Goal: Task Accomplishment & Management: Complete application form

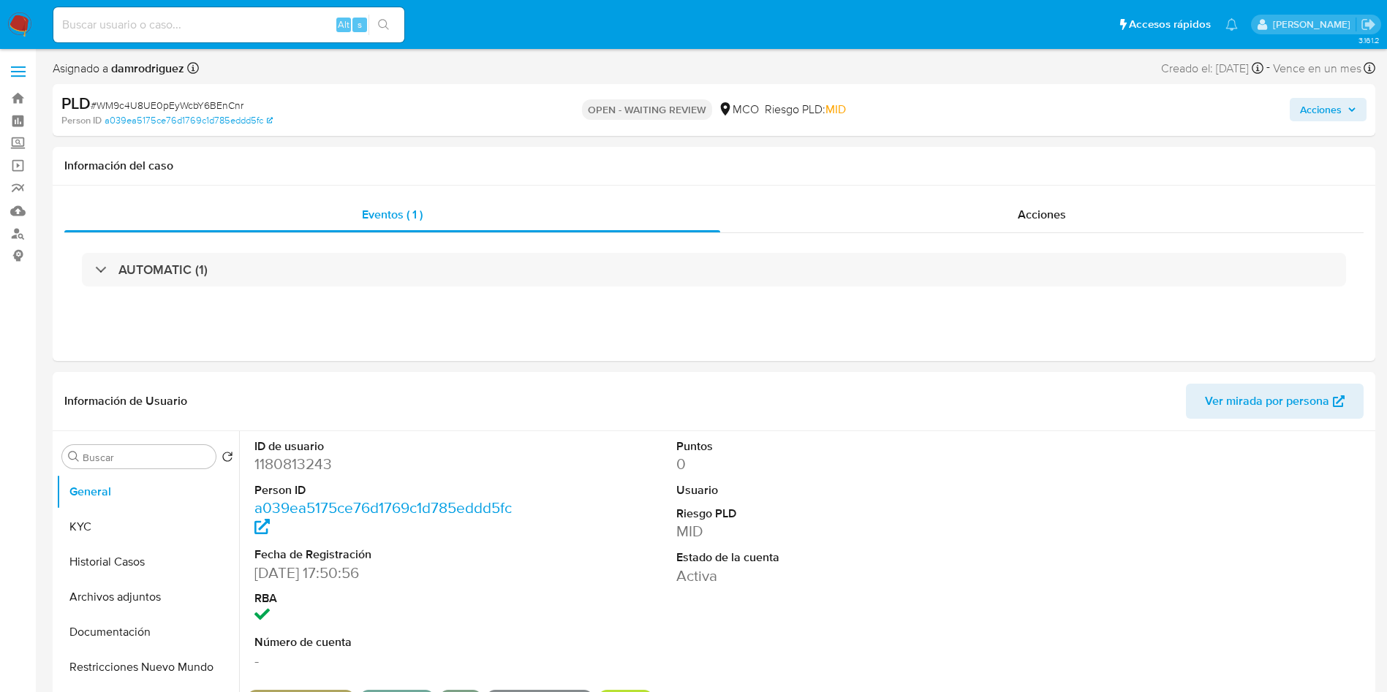
select select "10"
click at [120, 563] on button "Historial Casos" at bounding box center [141, 562] width 171 height 35
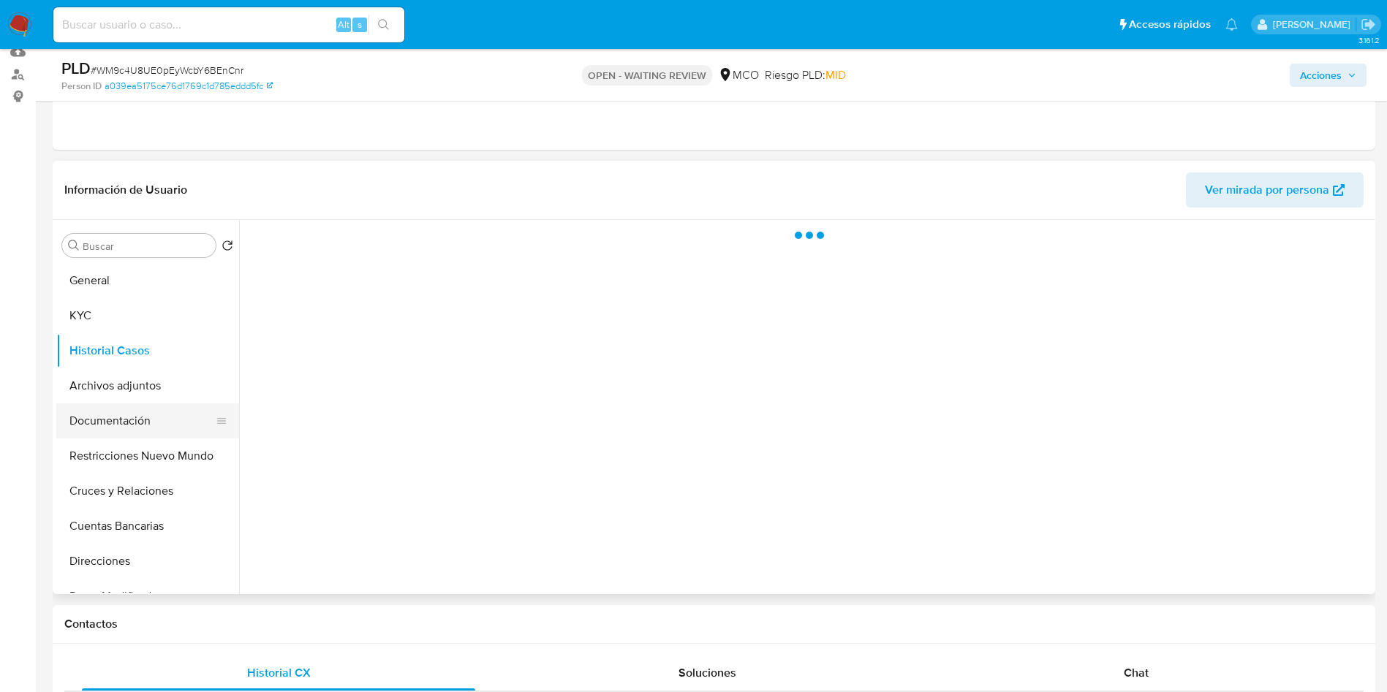
scroll to position [110, 0]
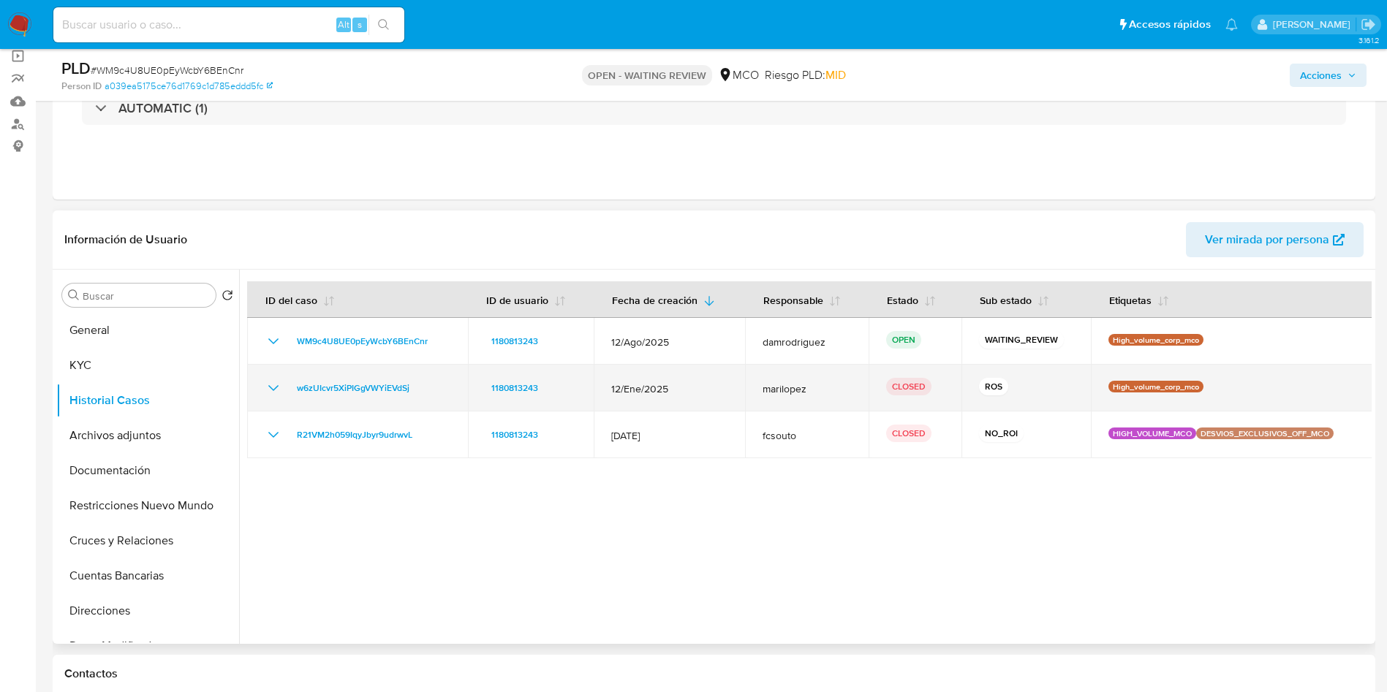
click at [269, 388] on icon "Mostrar/Ocultar" at bounding box center [274, 388] width 18 height 18
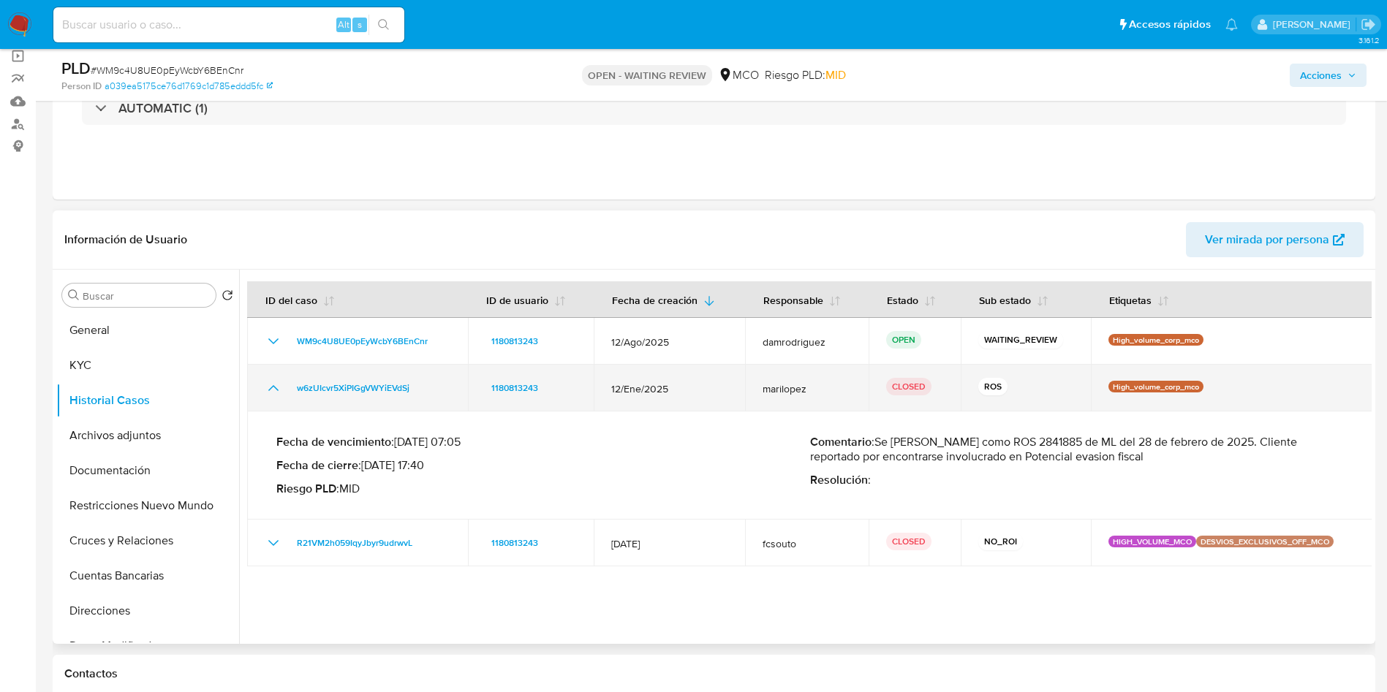
click at [269, 388] on icon "Mostrar/Ocultar" at bounding box center [274, 388] width 18 height 18
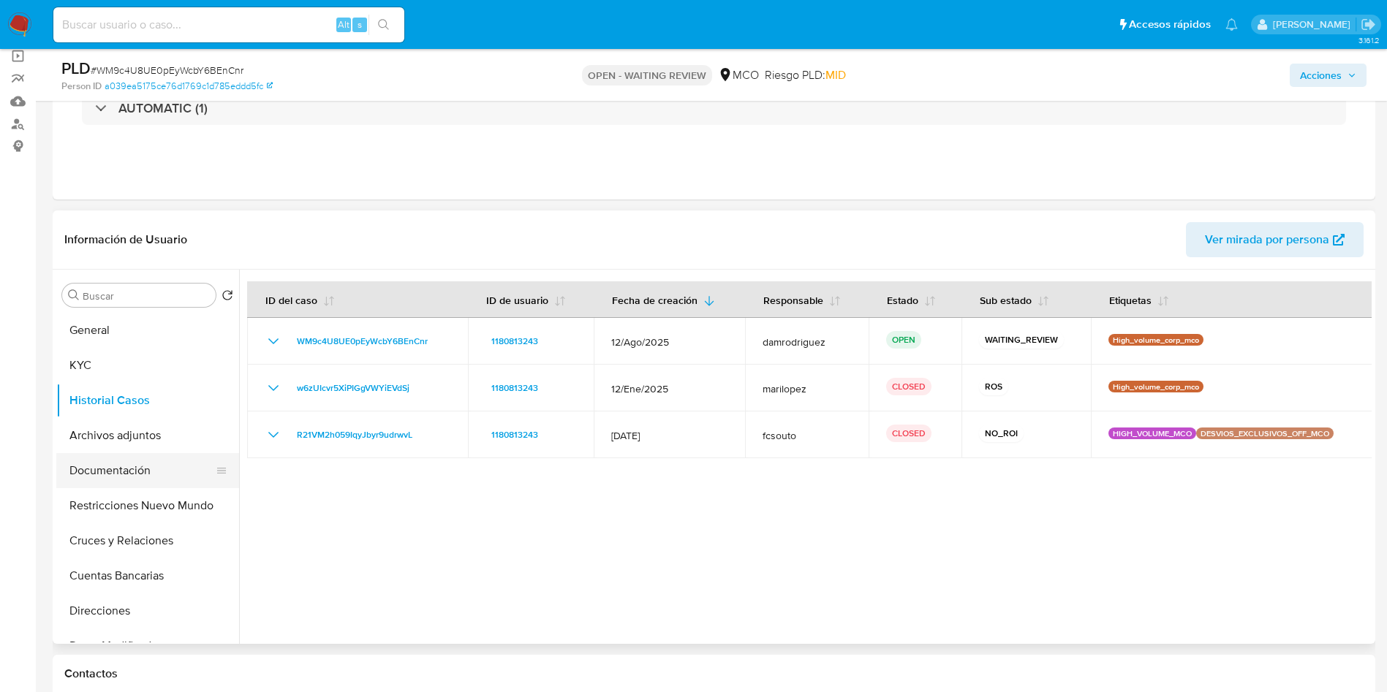
click at [150, 465] on button "Documentación" at bounding box center [141, 470] width 171 height 35
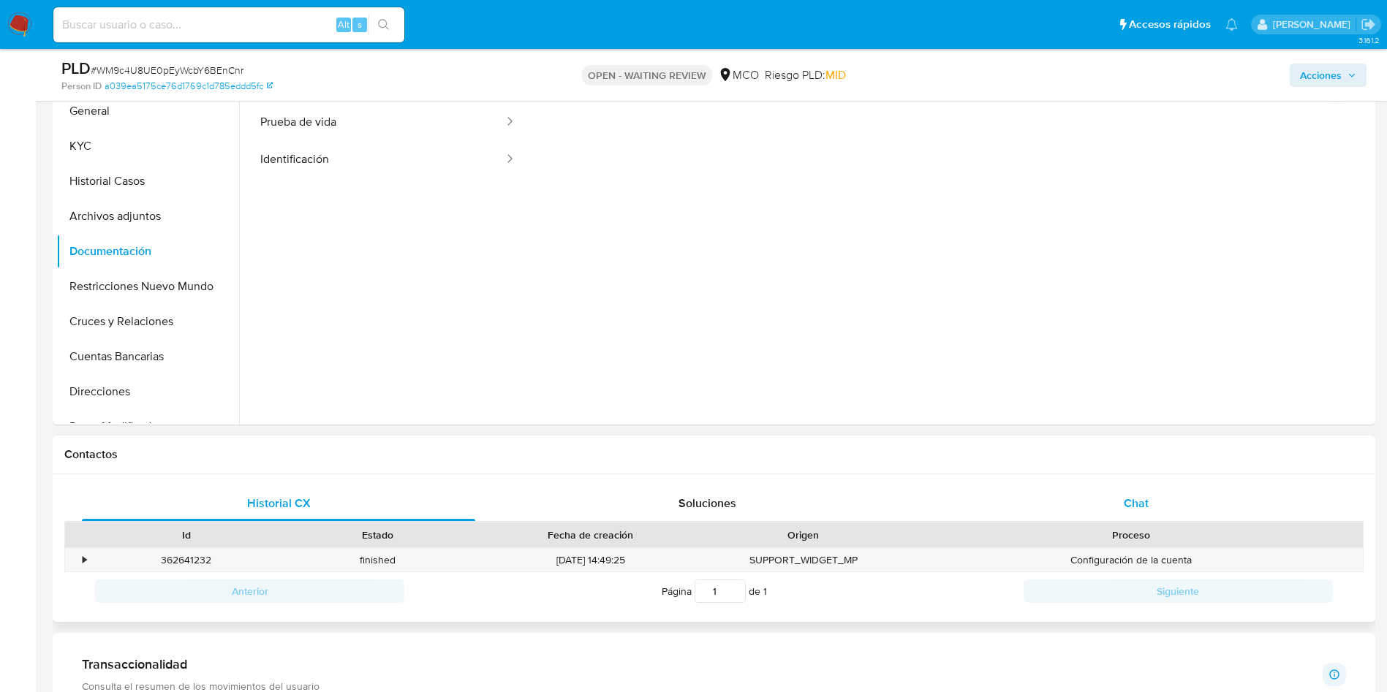
drag, startPoint x: 1194, startPoint y: 508, endPoint x: 1184, endPoint y: 508, distance: 10.2
click at [1192, 508] on div "Chat" at bounding box center [1135, 503] width 393 height 35
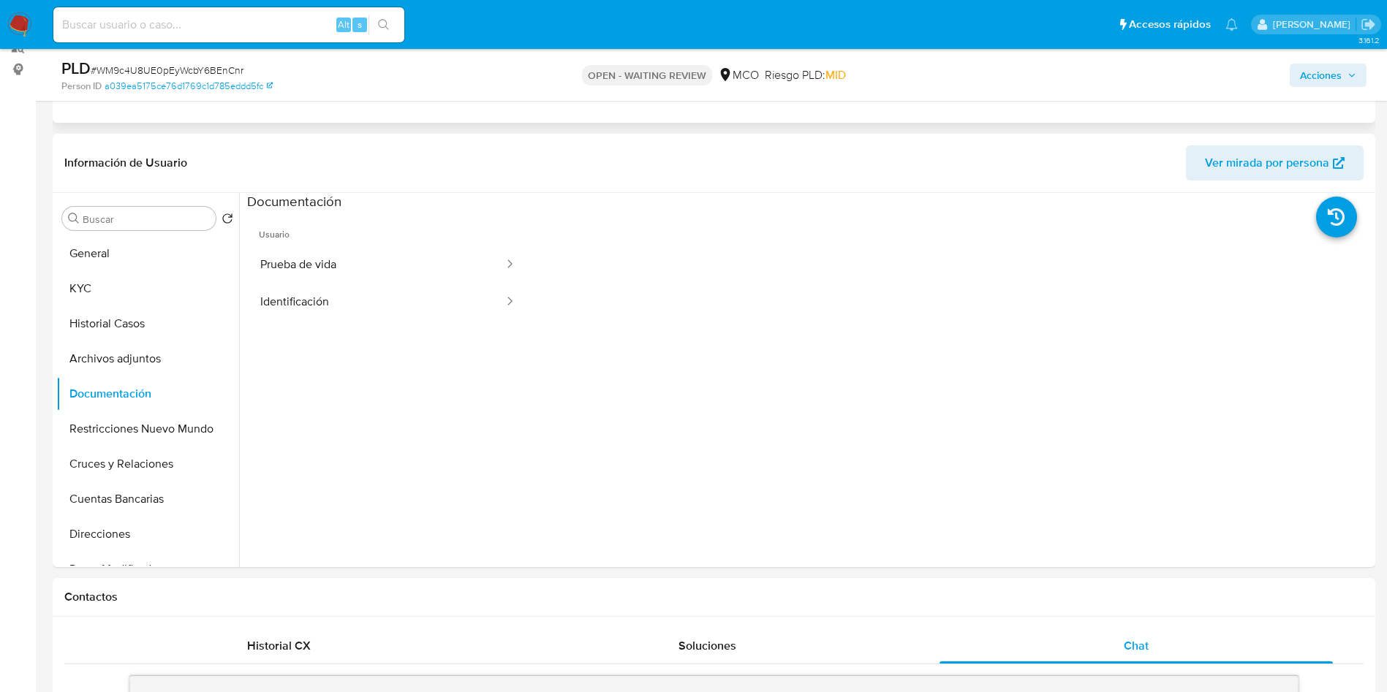
scroll to position [0, 0]
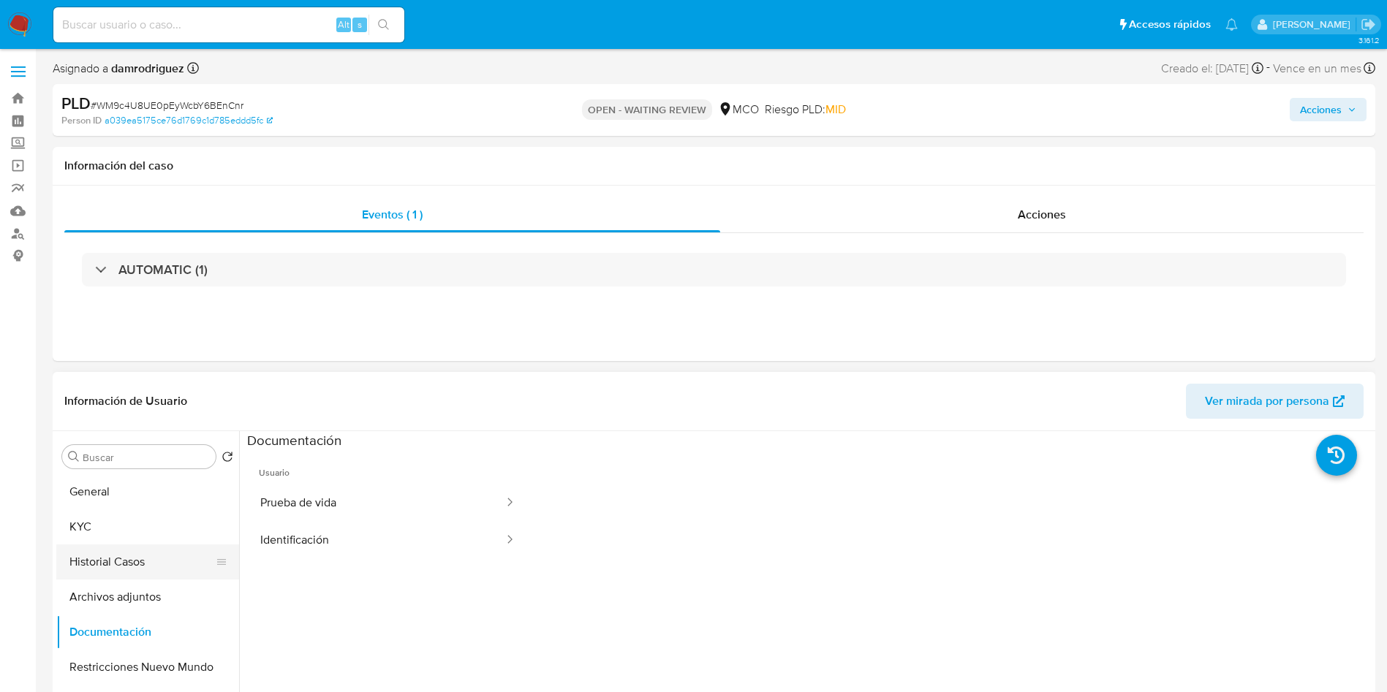
click at [140, 545] on button "Historial Casos" at bounding box center [141, 562] width 171 height 35
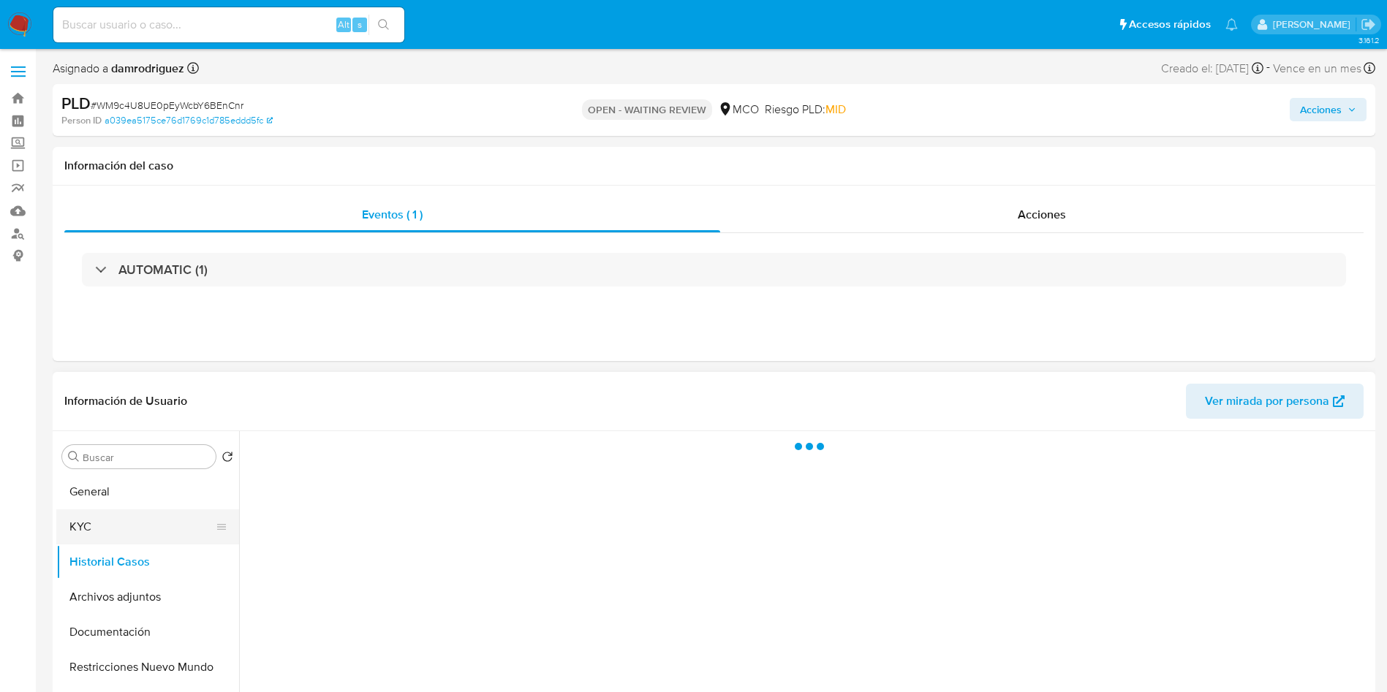
click at [151, 520] on button "KYC" at bounding box center [141, 526] width 171 height 35
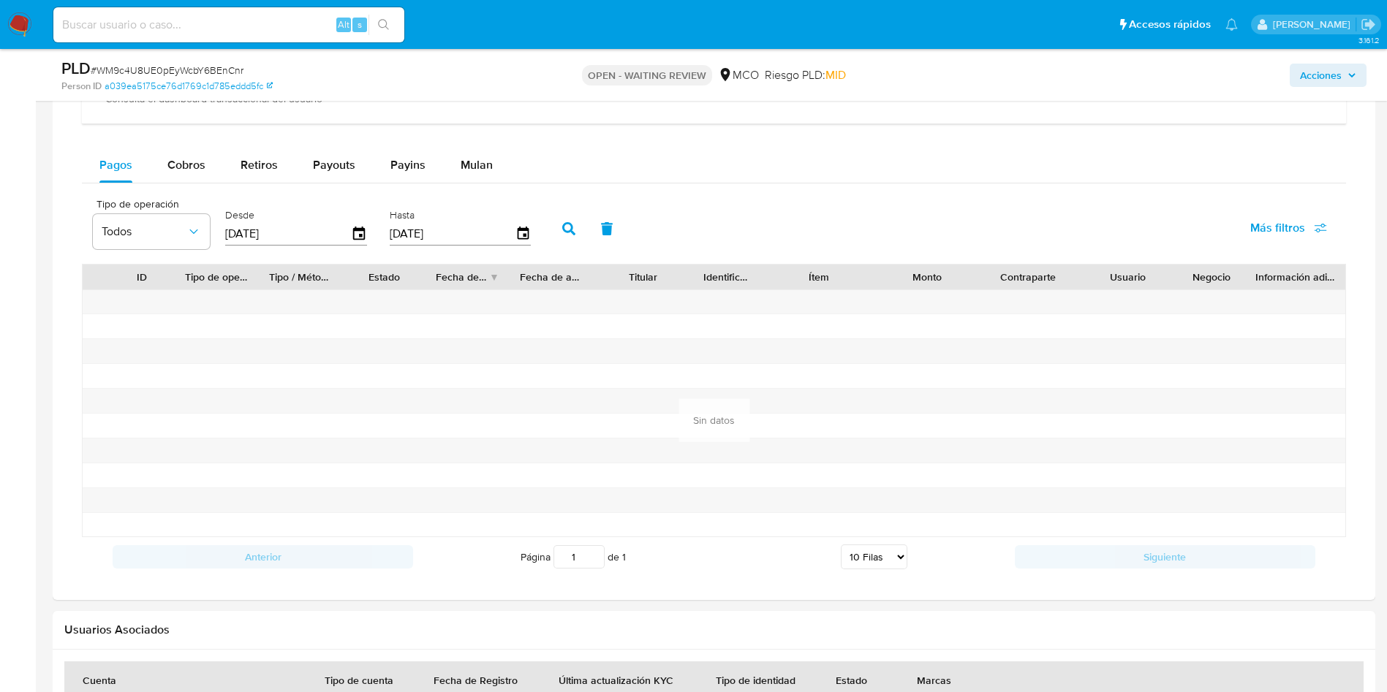
scroll to position [1425, 0]
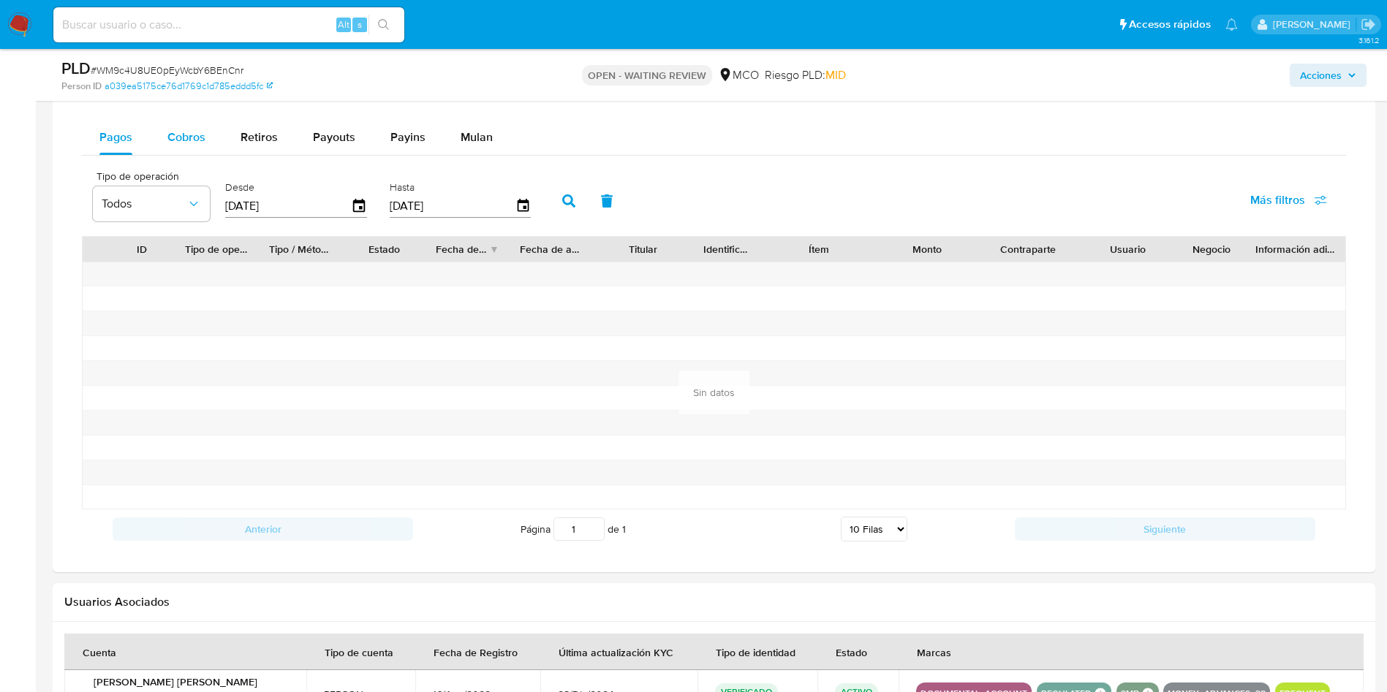
click at [186, 125] on div "Cobros" at bounding box center [186, 137] width 38 height 35
select select "10"
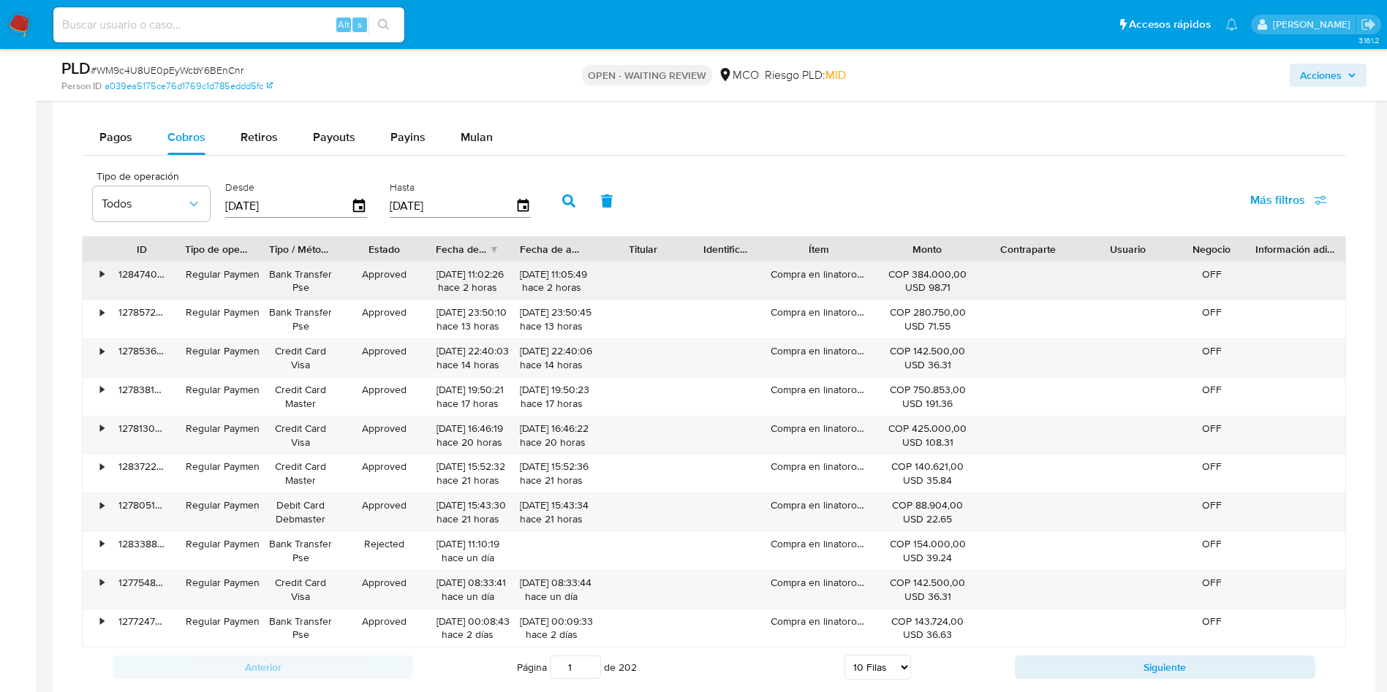
click at [806, 279] on div "Compra en linatorobeauty" at bounding box center [818, 281] width 117 height 38
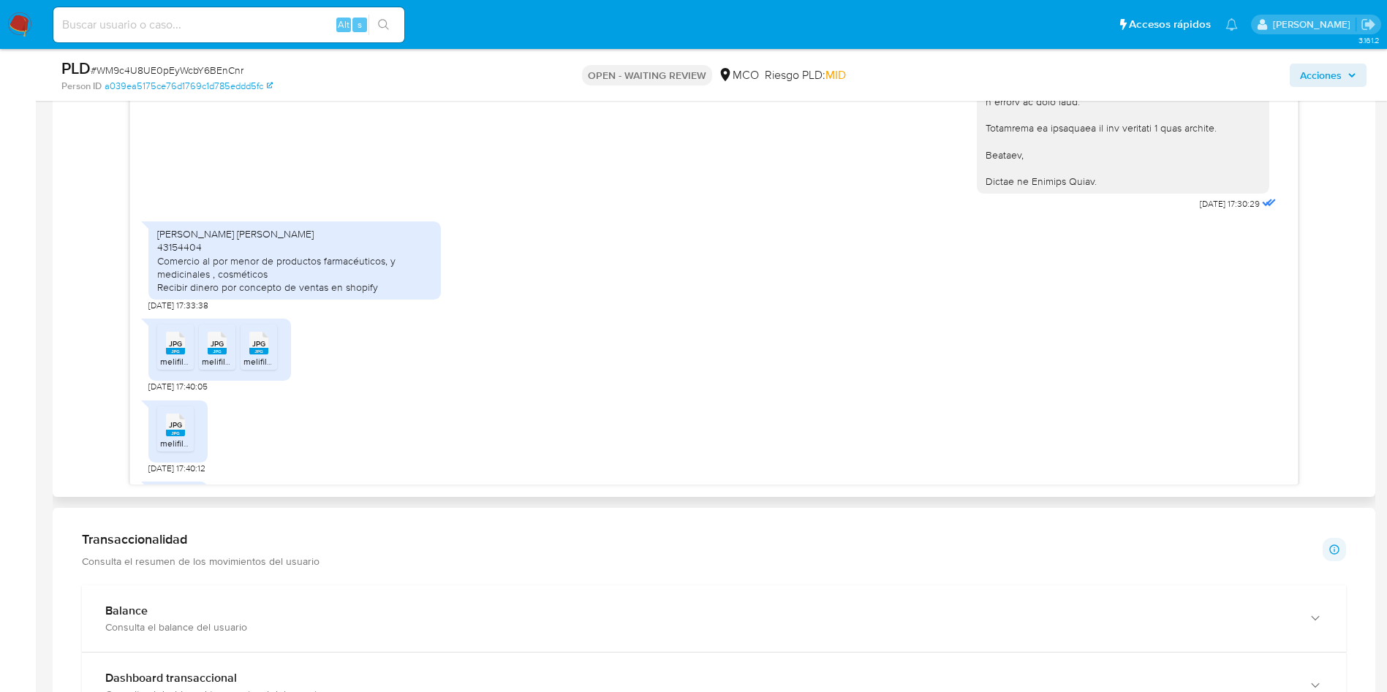
scroll to position [767, 0]
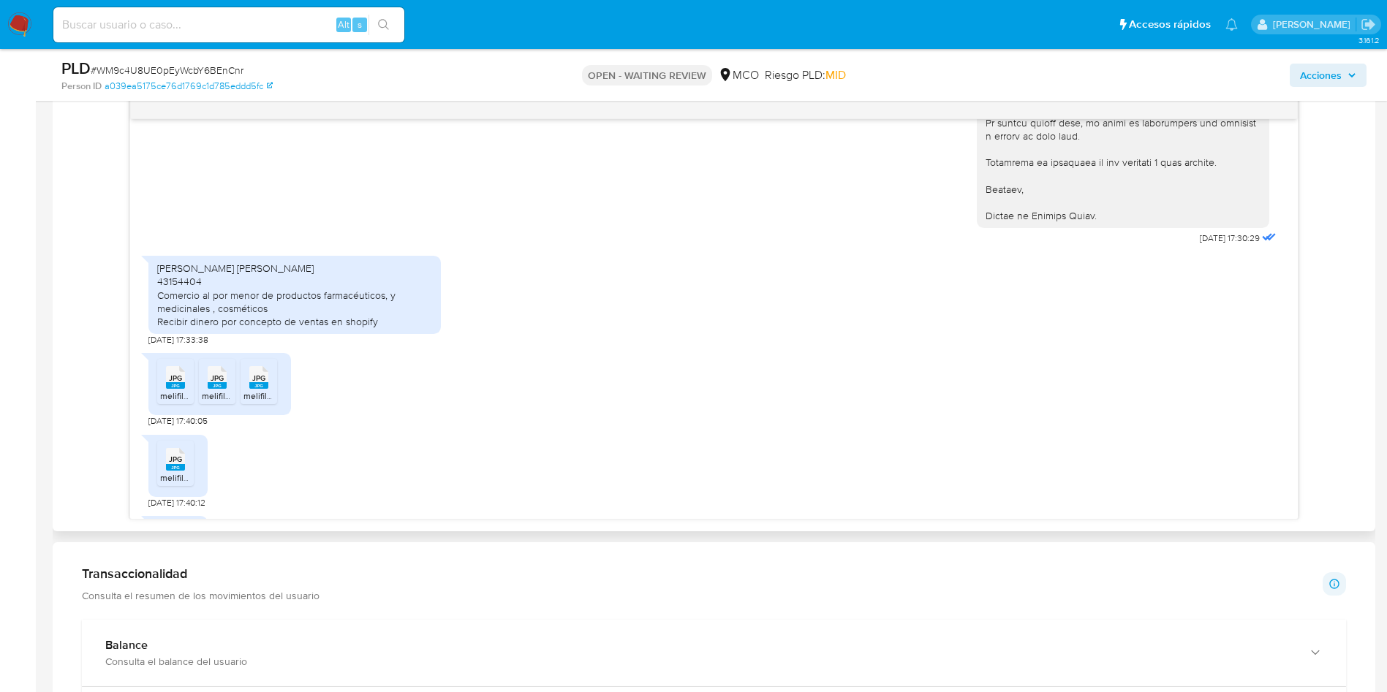
click at [167, 387] on rect at bounding box center [175, 385] width 19 height 7
click at [218, 390] on icon "JPG" at bounding box center [217, 378] width 19 height 26
click at [254, 383] on span "JPG" at bounding box center [258, 379] width 13 height 10
click at [173, 458] on span "JPG" at bounding box center [175, 460] width 13 height 10
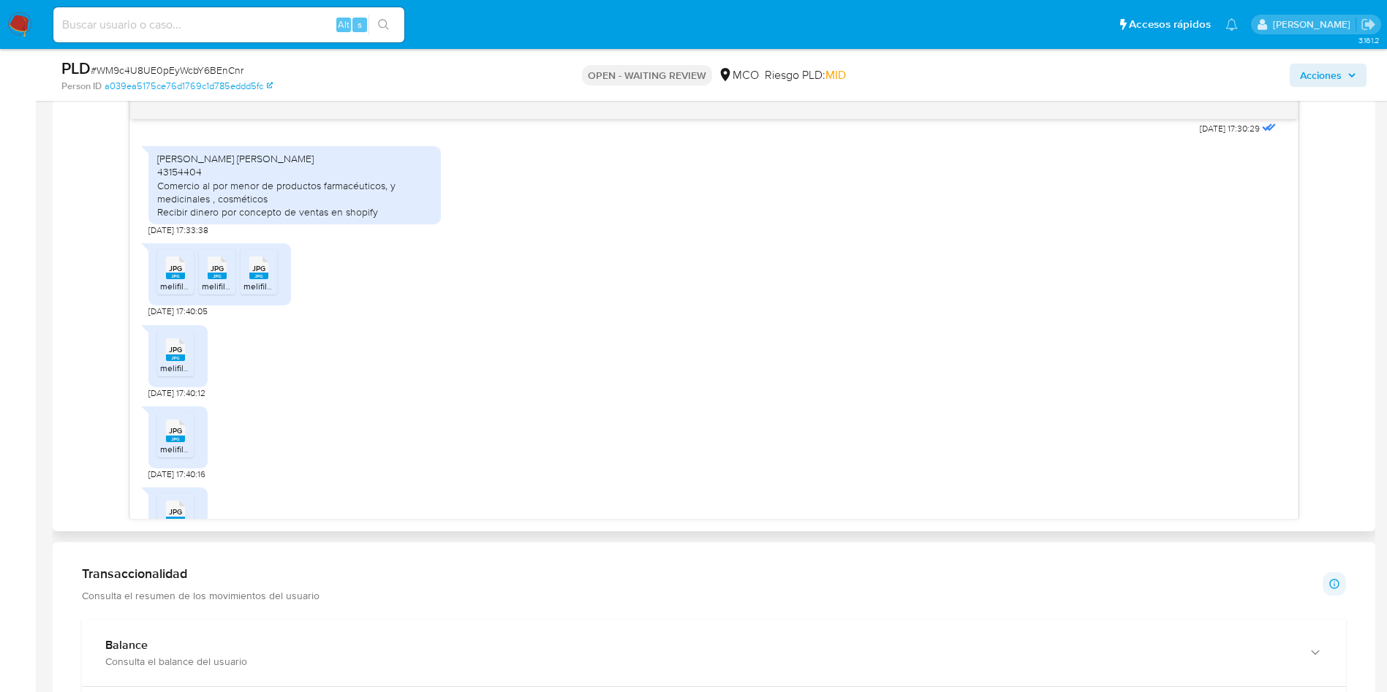
scroll to position [671, 0]
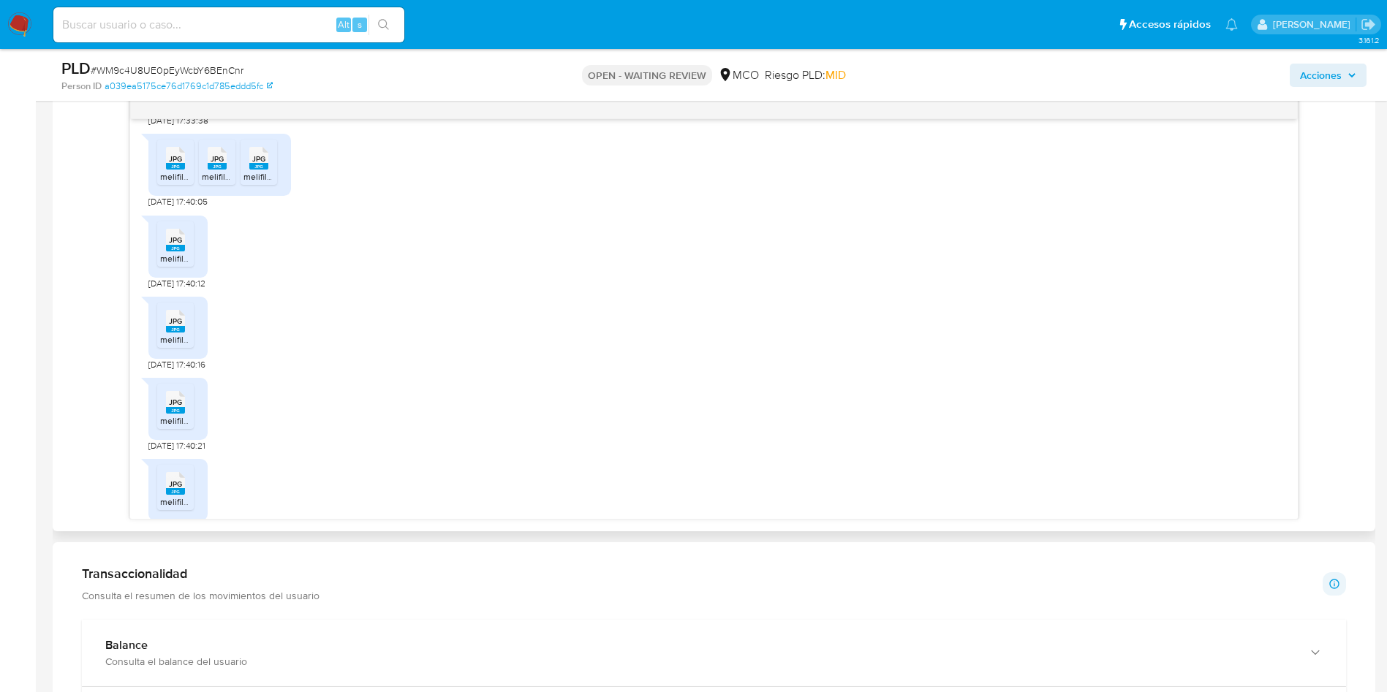
click at [179, 331] on rect at bounding box center [175, 329] width 19 height 7
click at [170, 417] on span "melifile6132254965091623212.jpg" at bounding box center [227, 420] width 134 height 12
click at [169, 495] on icon "JPG" at bounding box center [175, 484] width 19 height 26
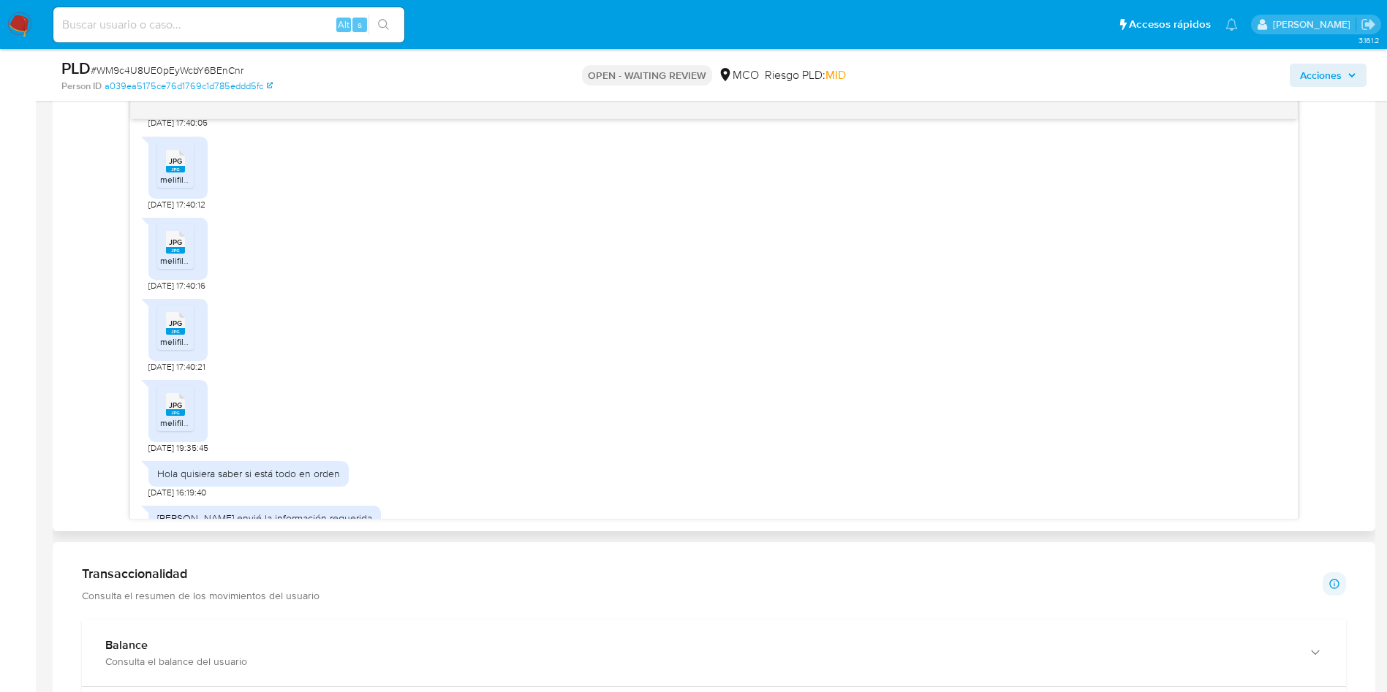
scroll to position [781, 0]
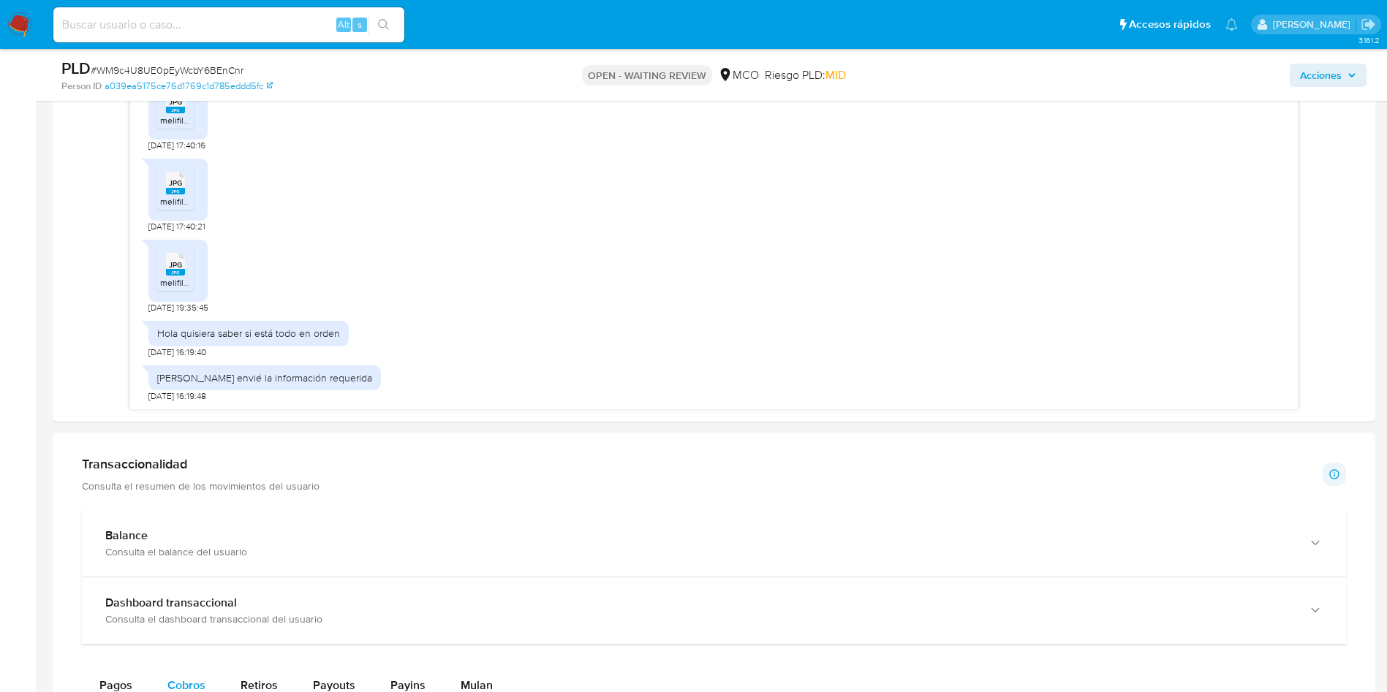
click at [0, 347] on aside "Bandeja Tablero Screening Búsqueda en Listas Watchlist Herramientas Operaciones…" at bounding box center [18, 352] width 36 height 2459
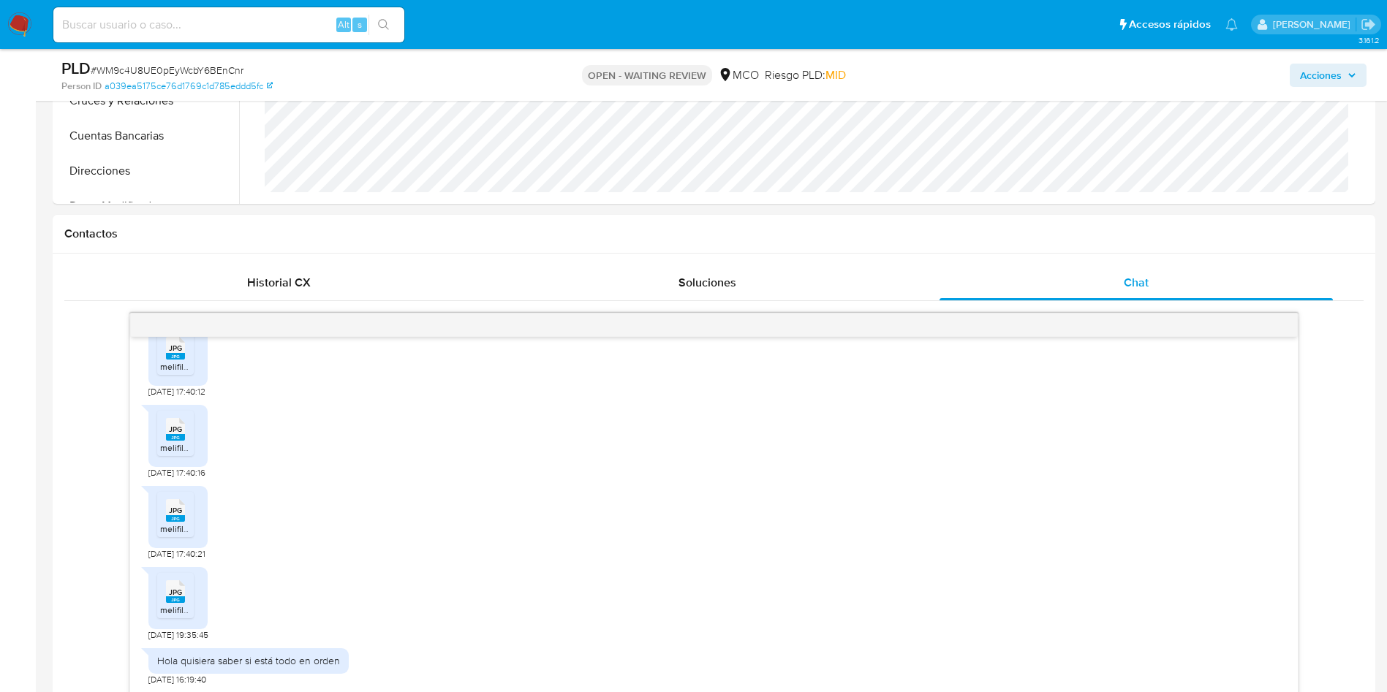
scroll to position [329, 0]
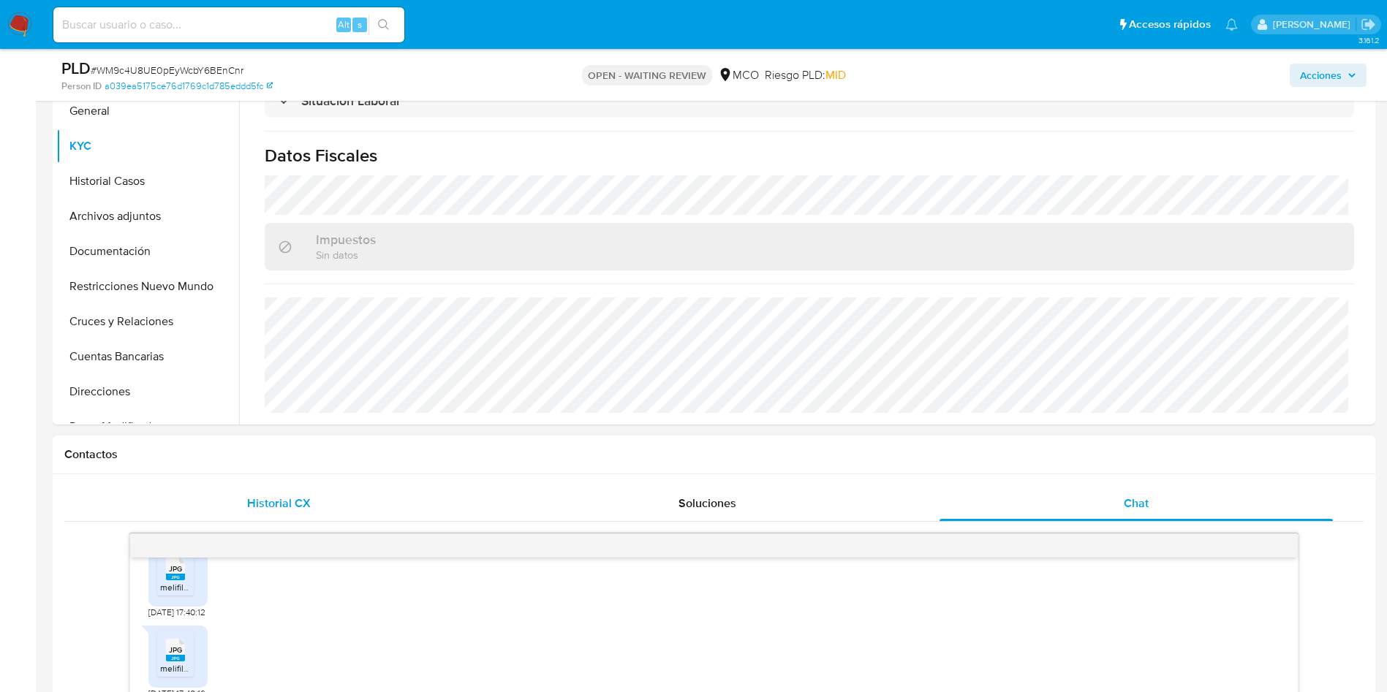
click at [366, 493] on div "Historial CX" at bounding box center [278, 503] width 393 height 35
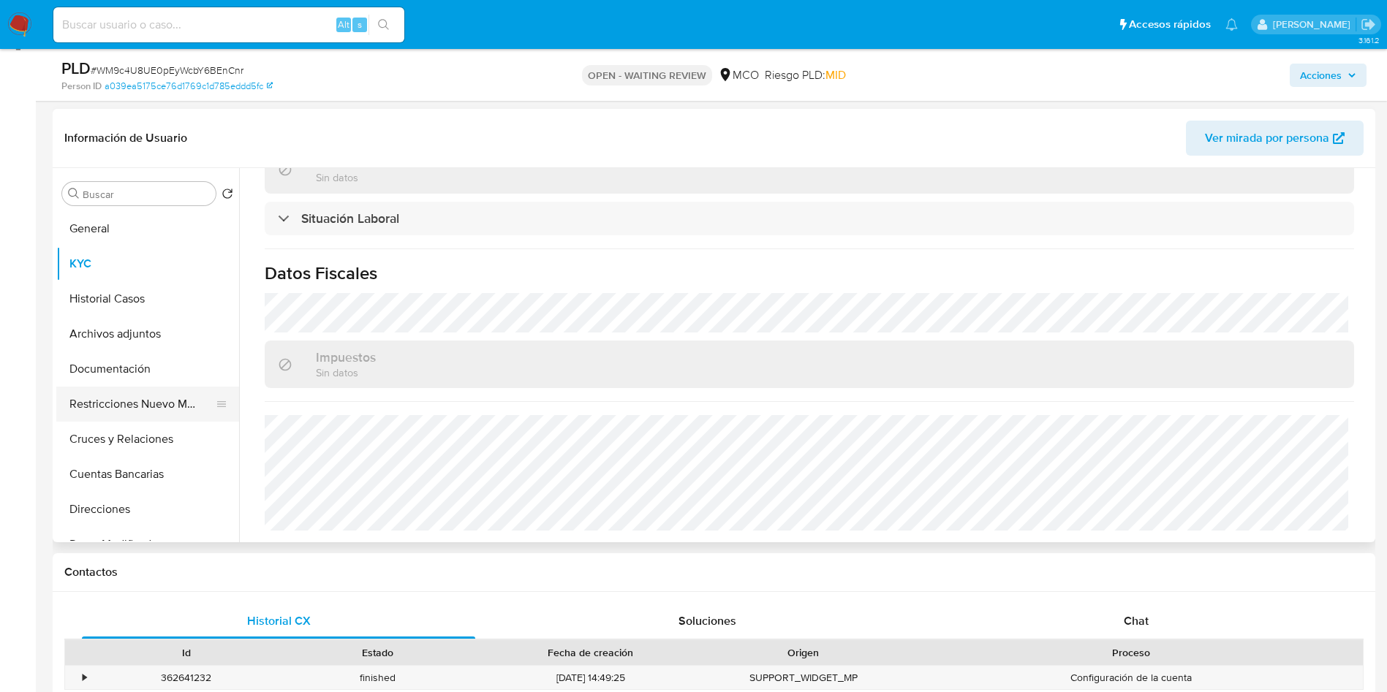
scroll to position [110, 0]
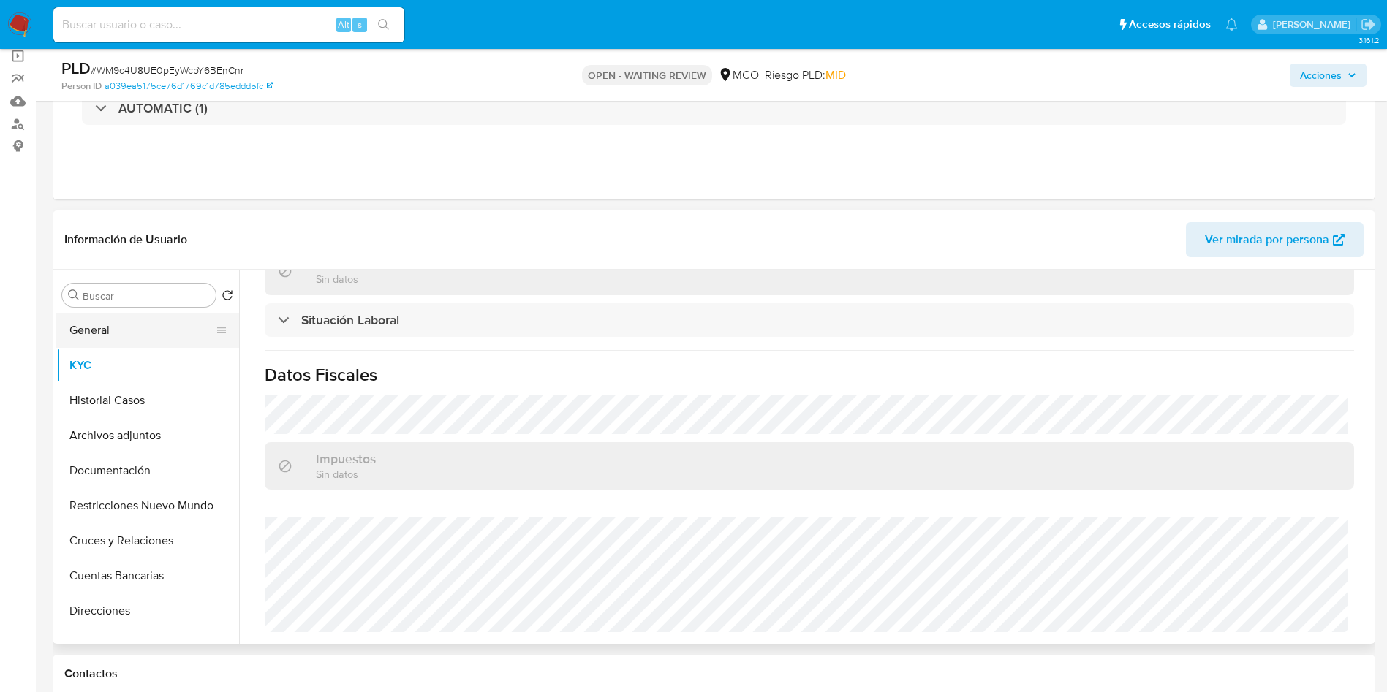
click at [102, 325] on button "General" at bounding box center [141, 330] width 171 height 35
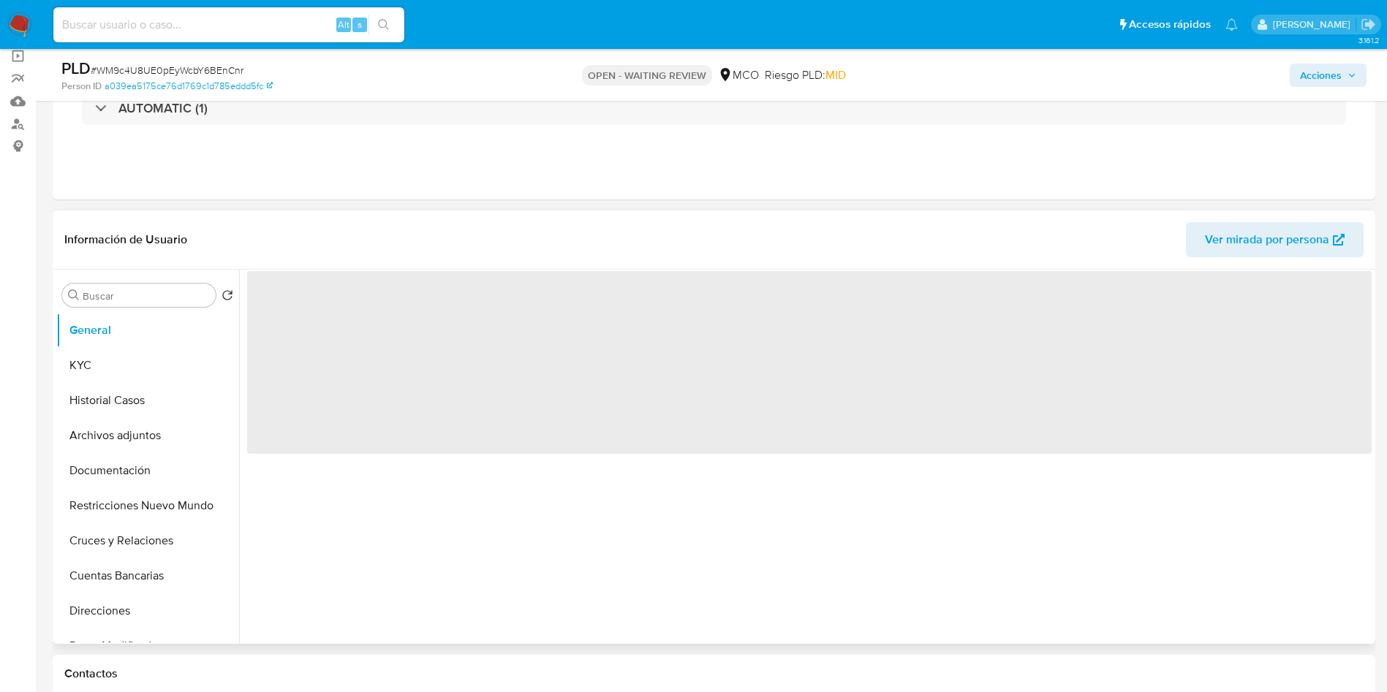
click at [408, 224] on header "Información de Usuario Ver mirada por persona" at bounding box center [713, 239] width 1299 height 35
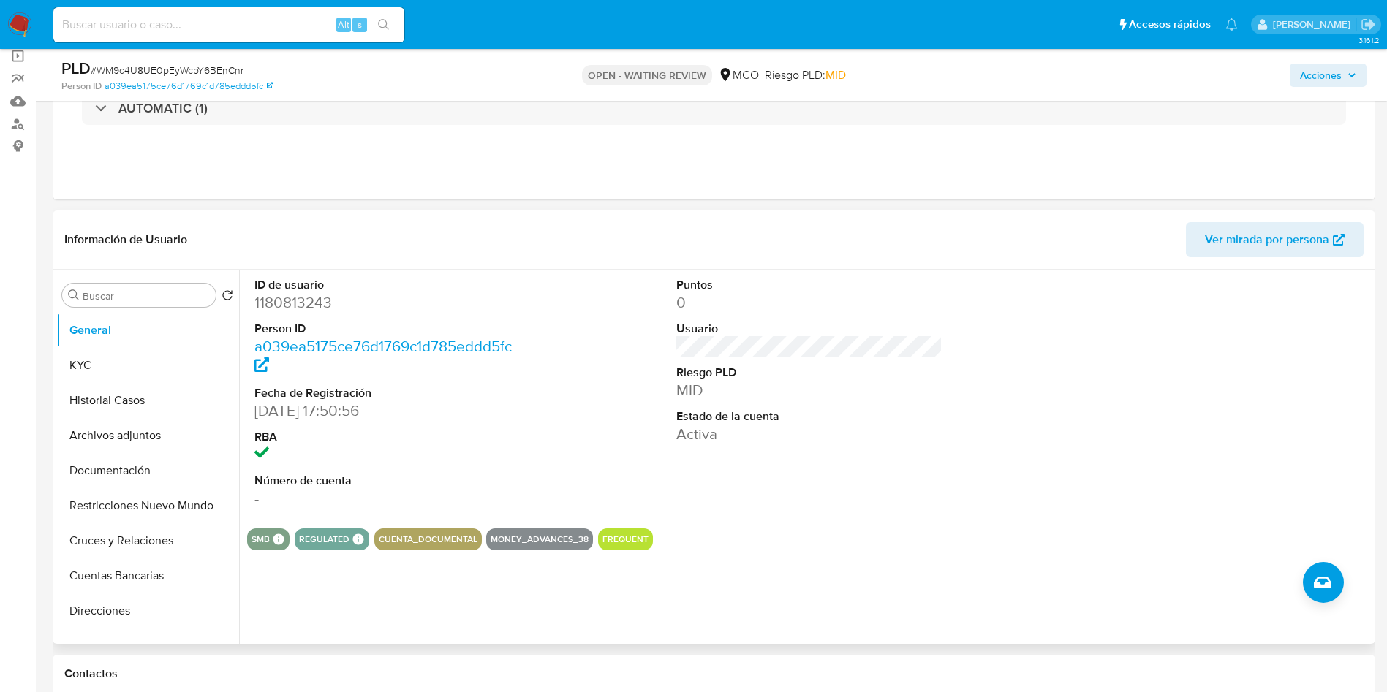
click at [280, 297] on dd "1180813243" at bounding box center [387, 302] width 267 height 20
copy dd "1180813243"
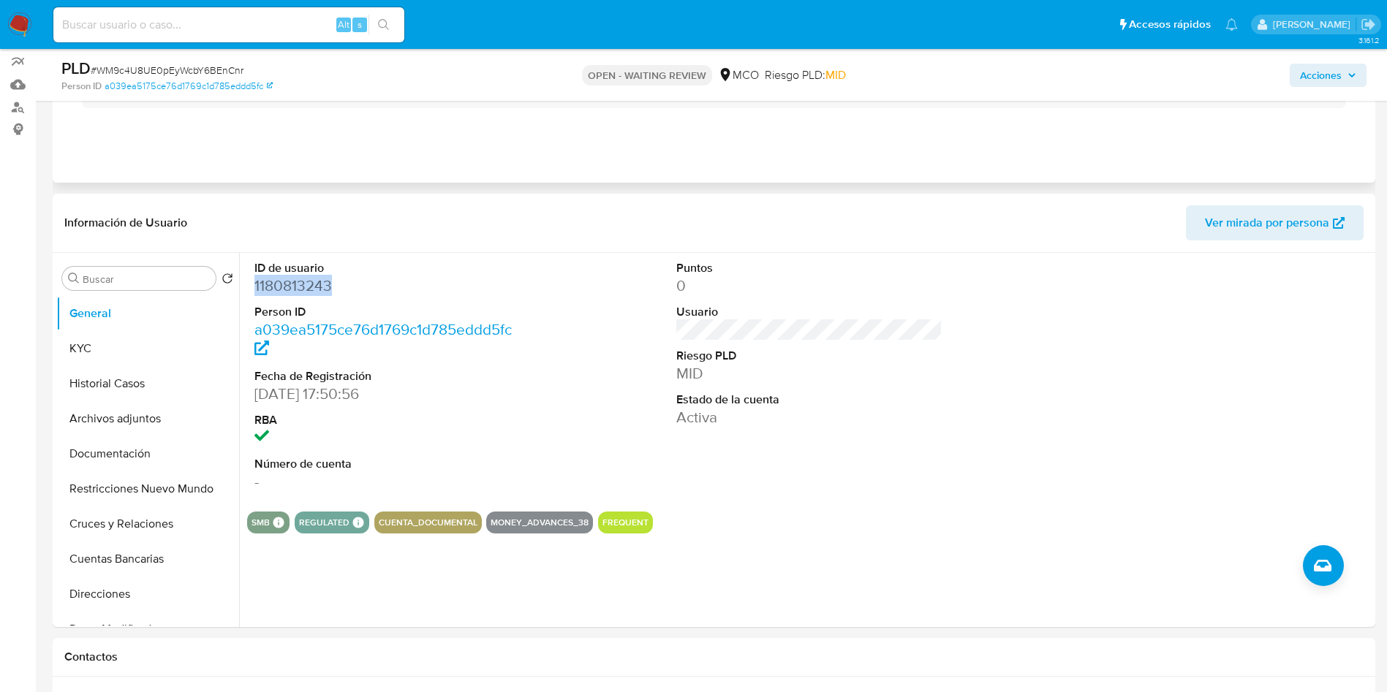
scroll to position [219, 0]
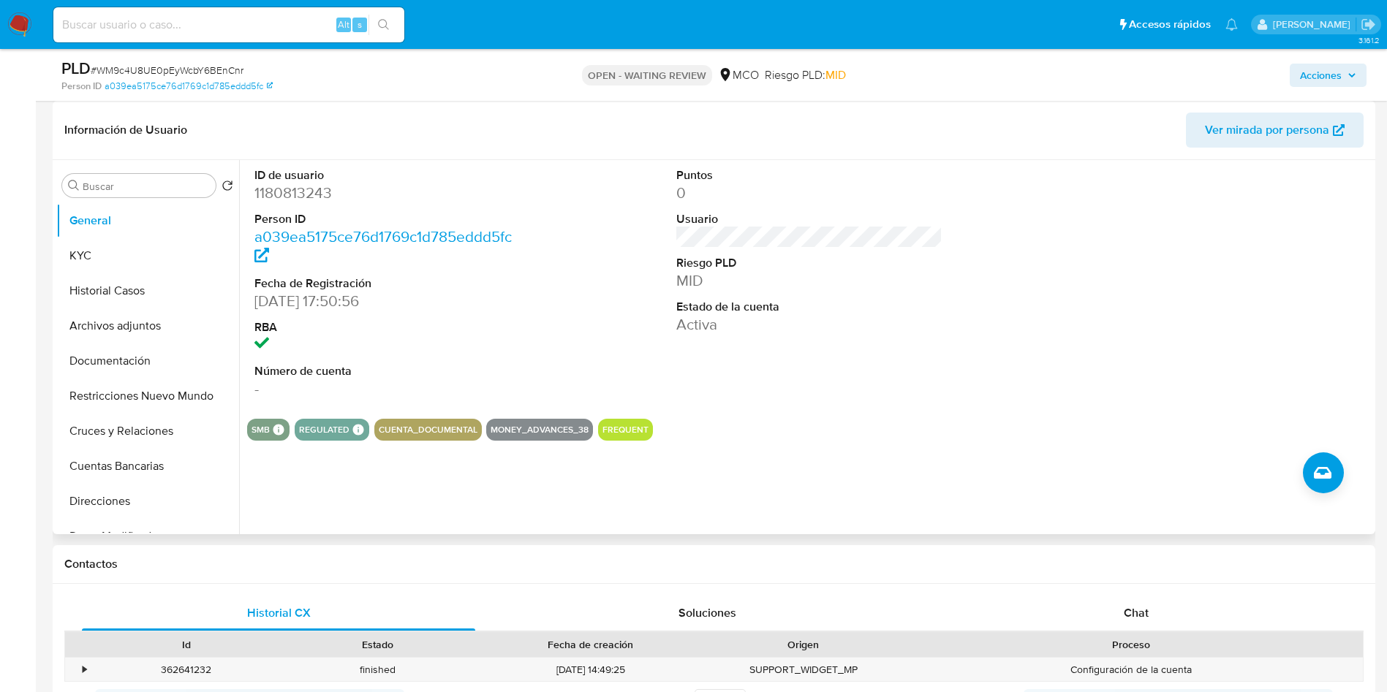
click at [737, 380] on div "Puntos 0 Usuario Riesgo PLD MID Estado de la cuenta Activa" at bounding box center [809, 283] width 281 height 247
click at [155, 319] on button "Archivos adjuntos" at bounding box center [141, 325] width 171 height 35
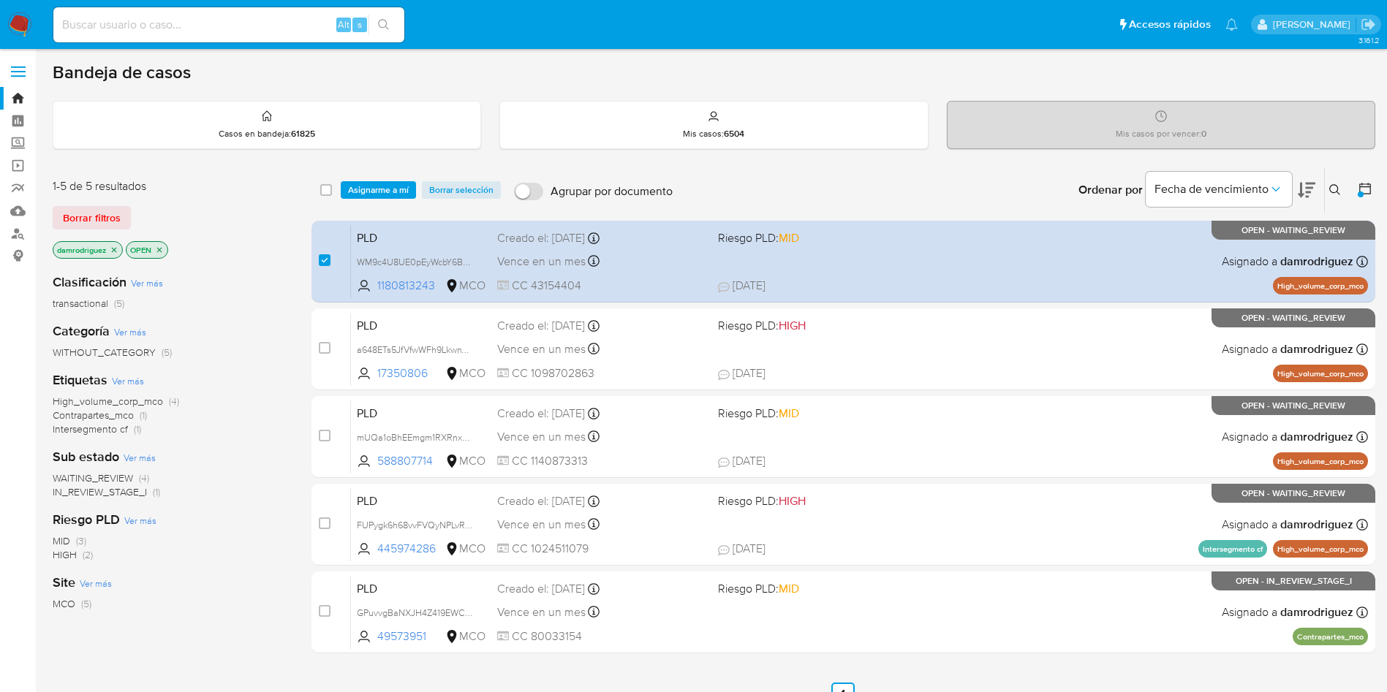
click at [361, 192] on span "Asignarme a mí" at bounding box center [378, 190] width 61 height 15
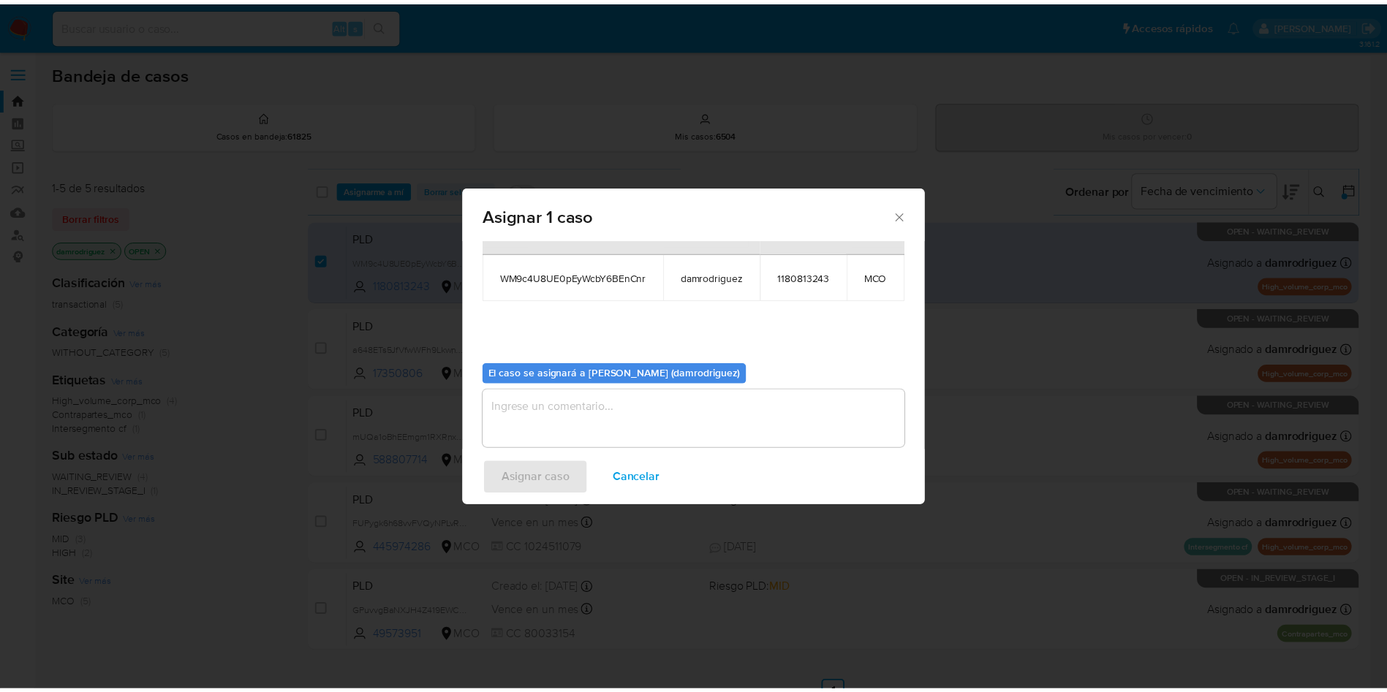
scroll to position [93, 0]
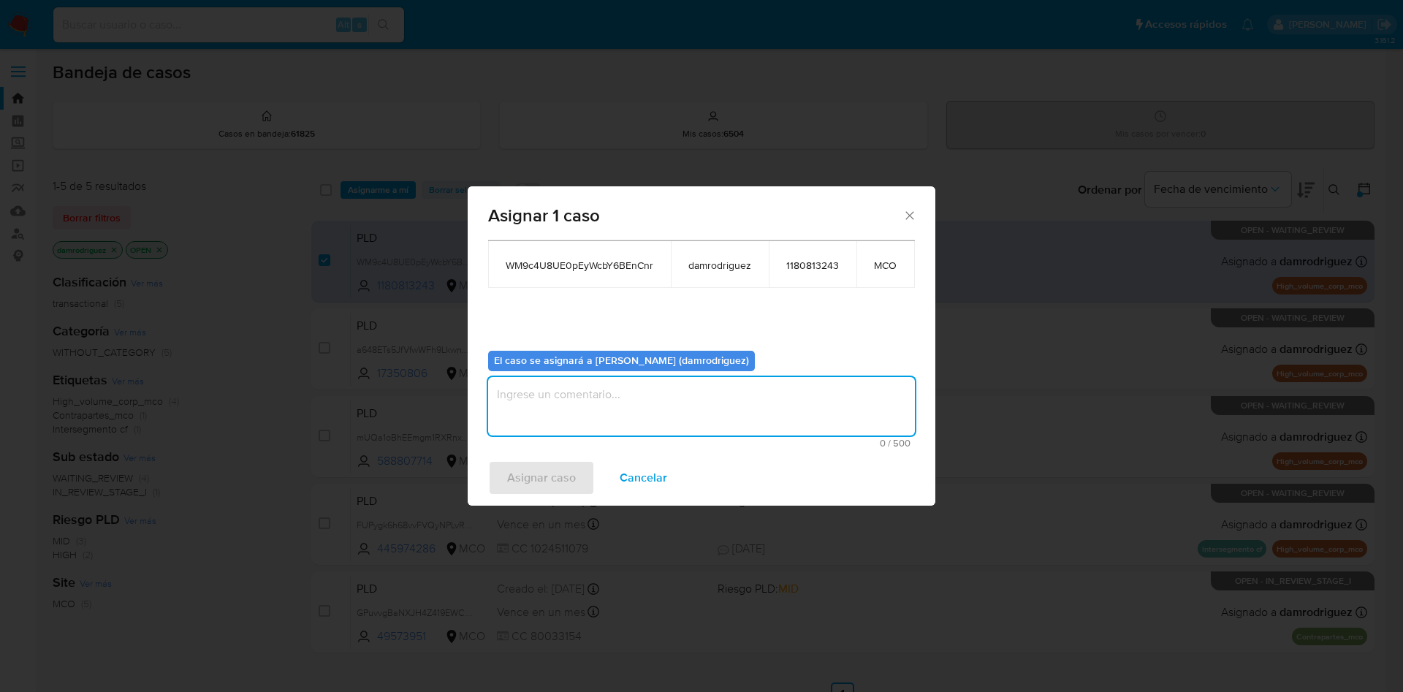
click at [577, 398] on textarea "assign-modal" at bounding box center [701, 406] width 427 height 58
type textarea "asignacion"
click at [505, 473] on button "Asignar caso" at bounding box center [541, 477] width 107 height 35
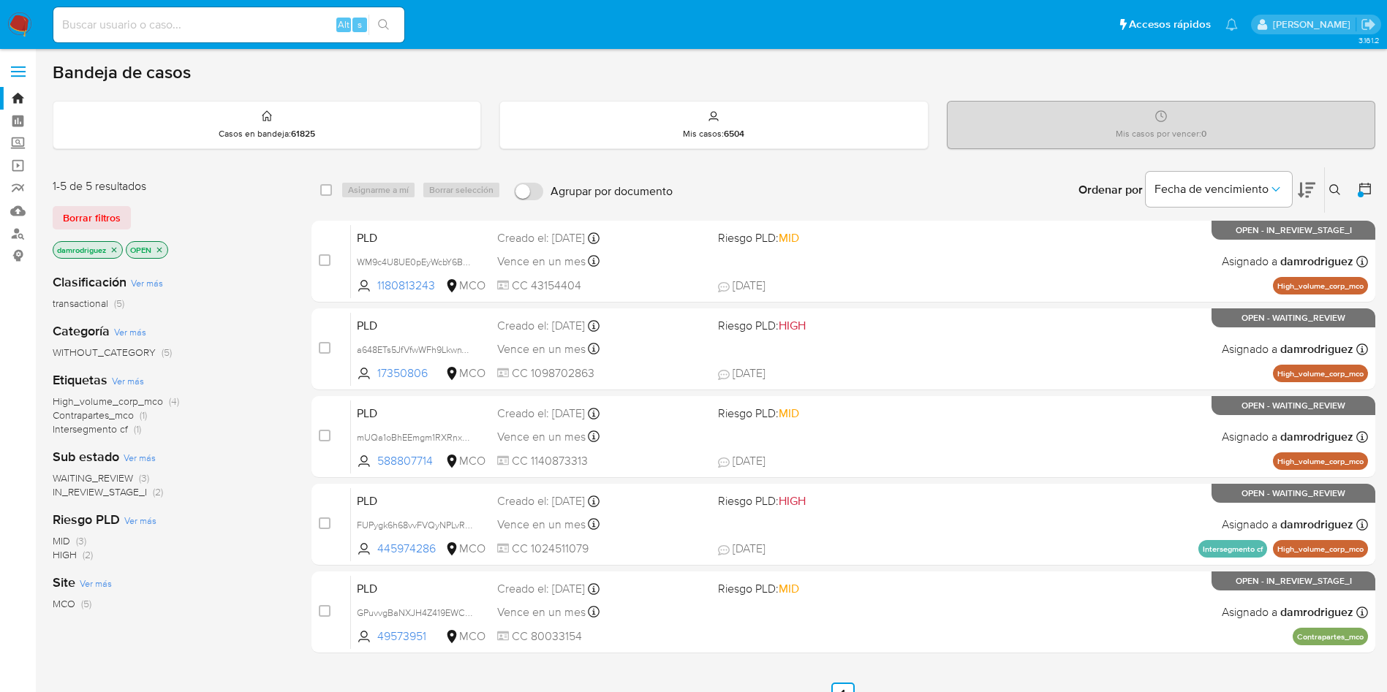
click at [1305, 184] on icon at bounding box center [1306, 190] width 18 height 18
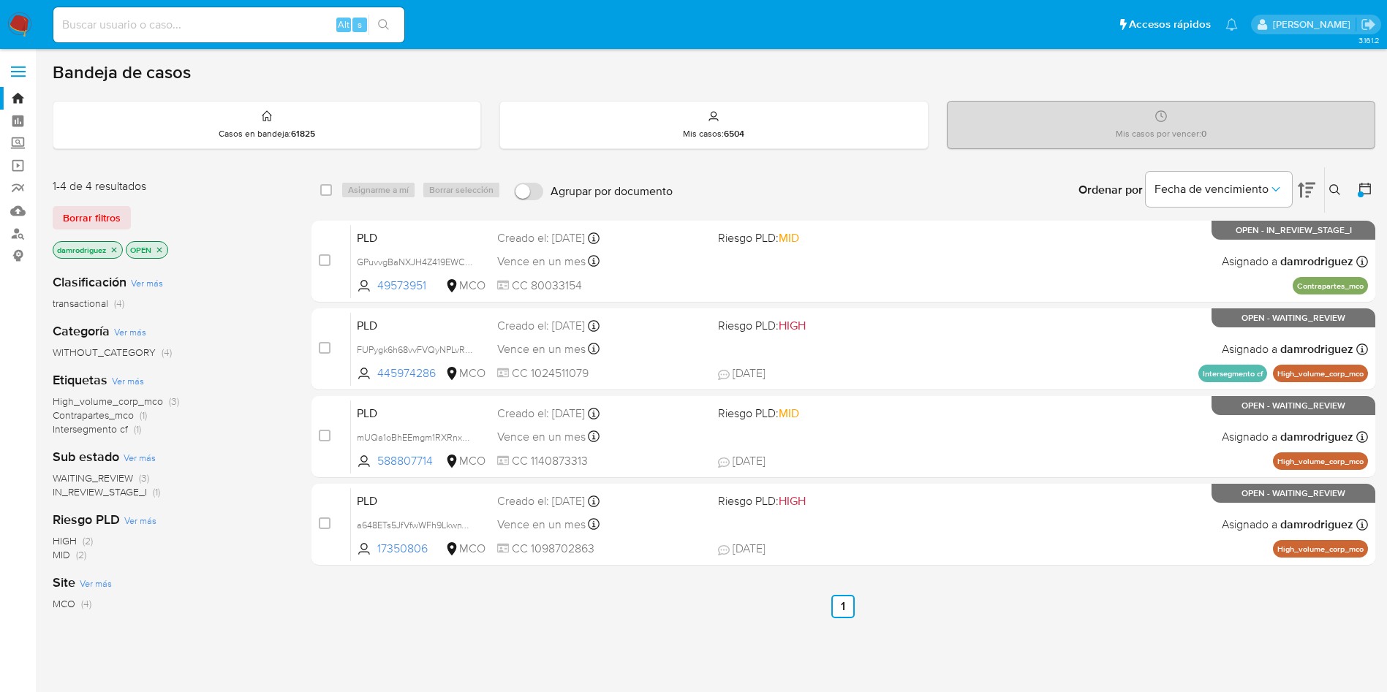
click at [1305, 184] on icon at bounding box center [1306, 190] width 18 height 18
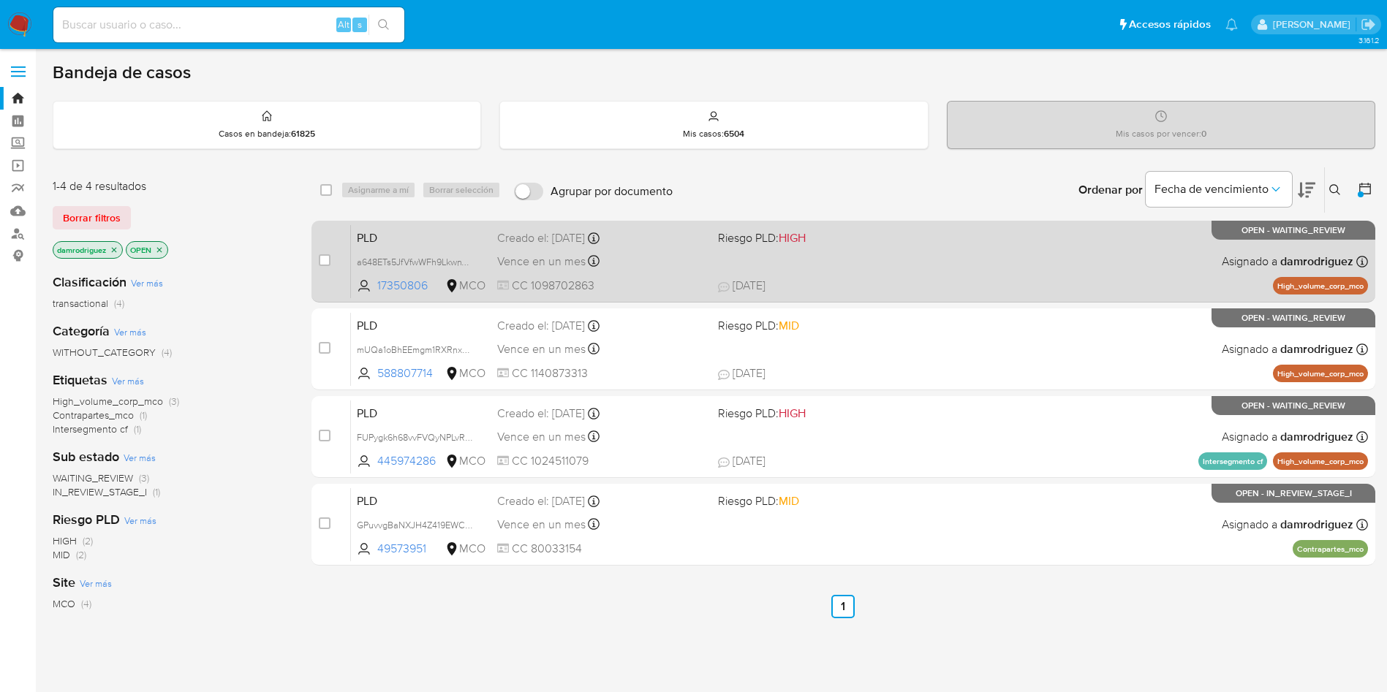
click at [413, 232] on span "PLD" at bounding box center [421, 236] width 129 height 19
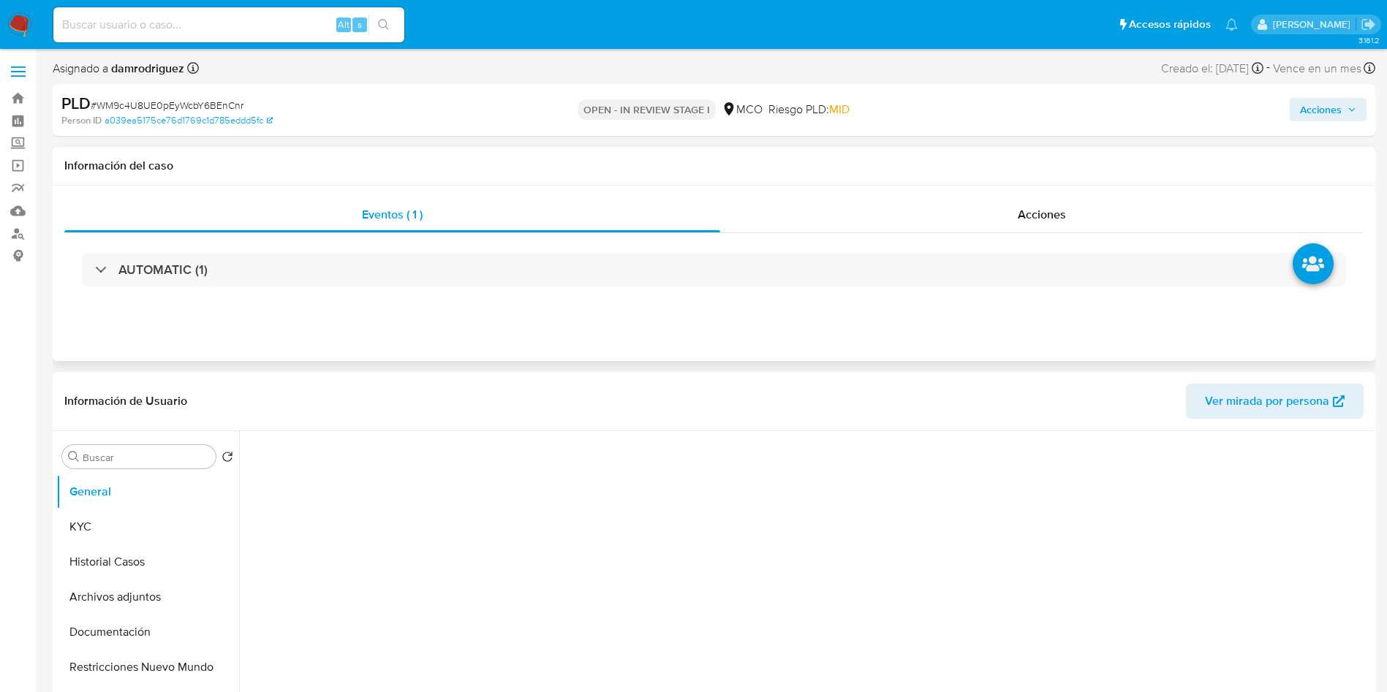
select select "10"
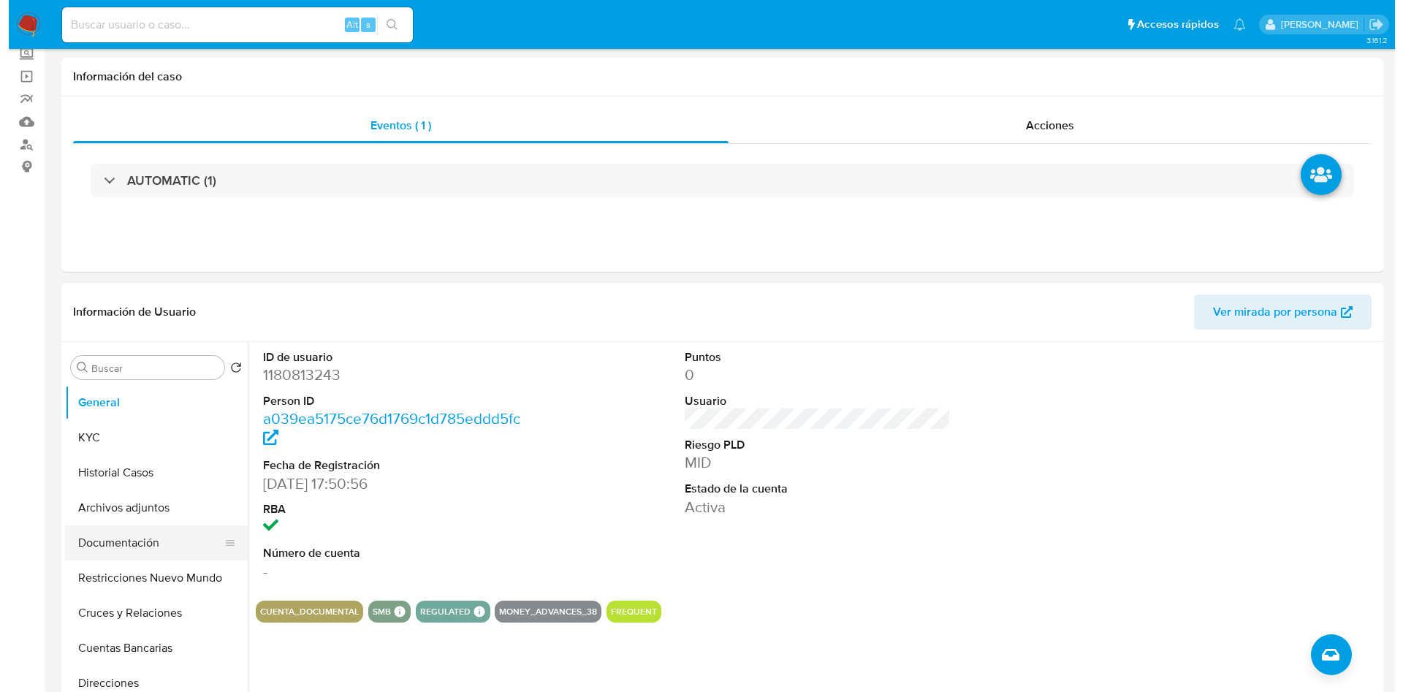
scroll to position [110, 0]
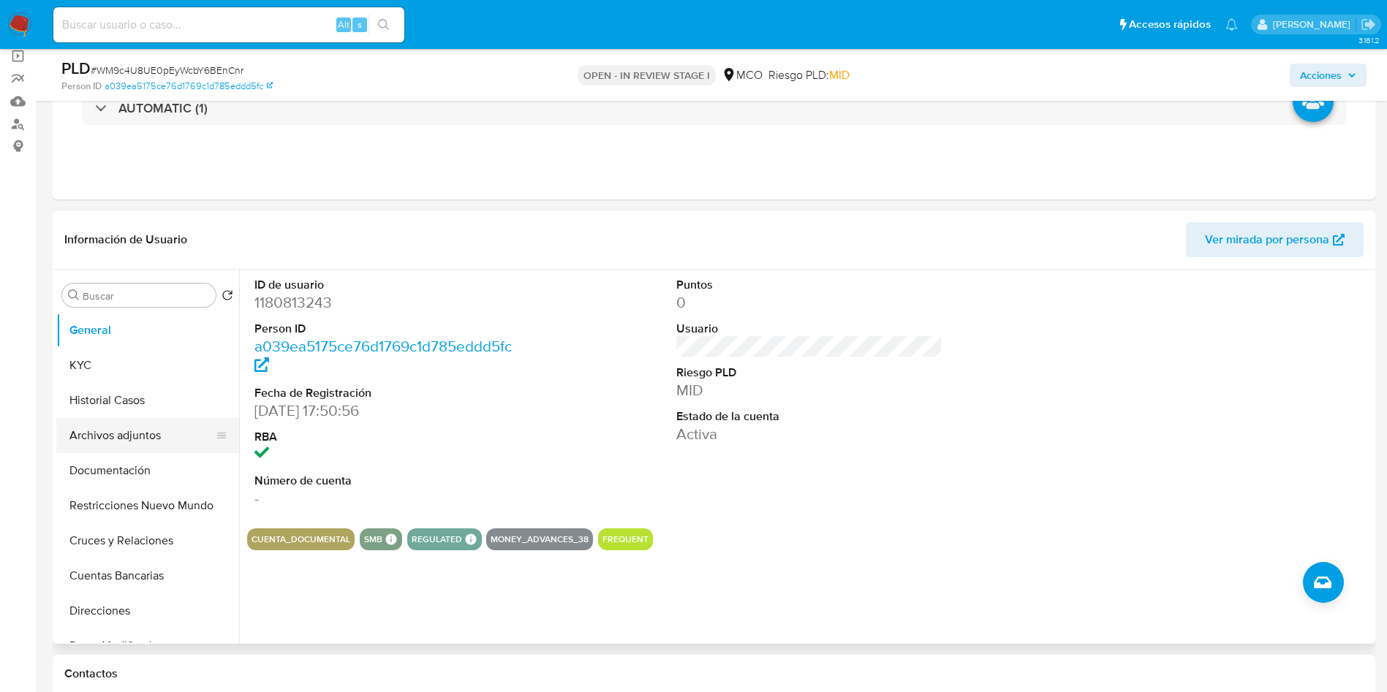
click at [133, 421] on button "Archivos adjuntos" at bounding box center [141, 435] width 171 height 35
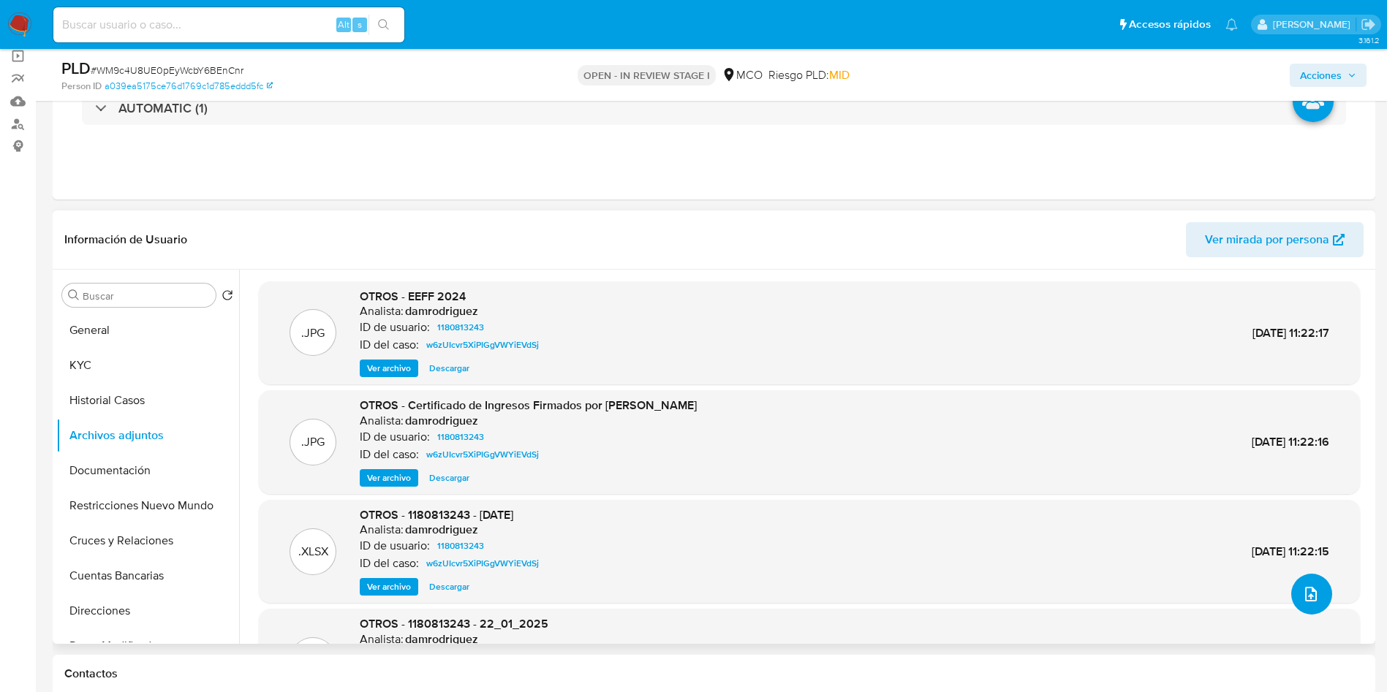
click at [1313, 594] on icon "upload-file" at bounding box center [1311, 594] width 18 height 18
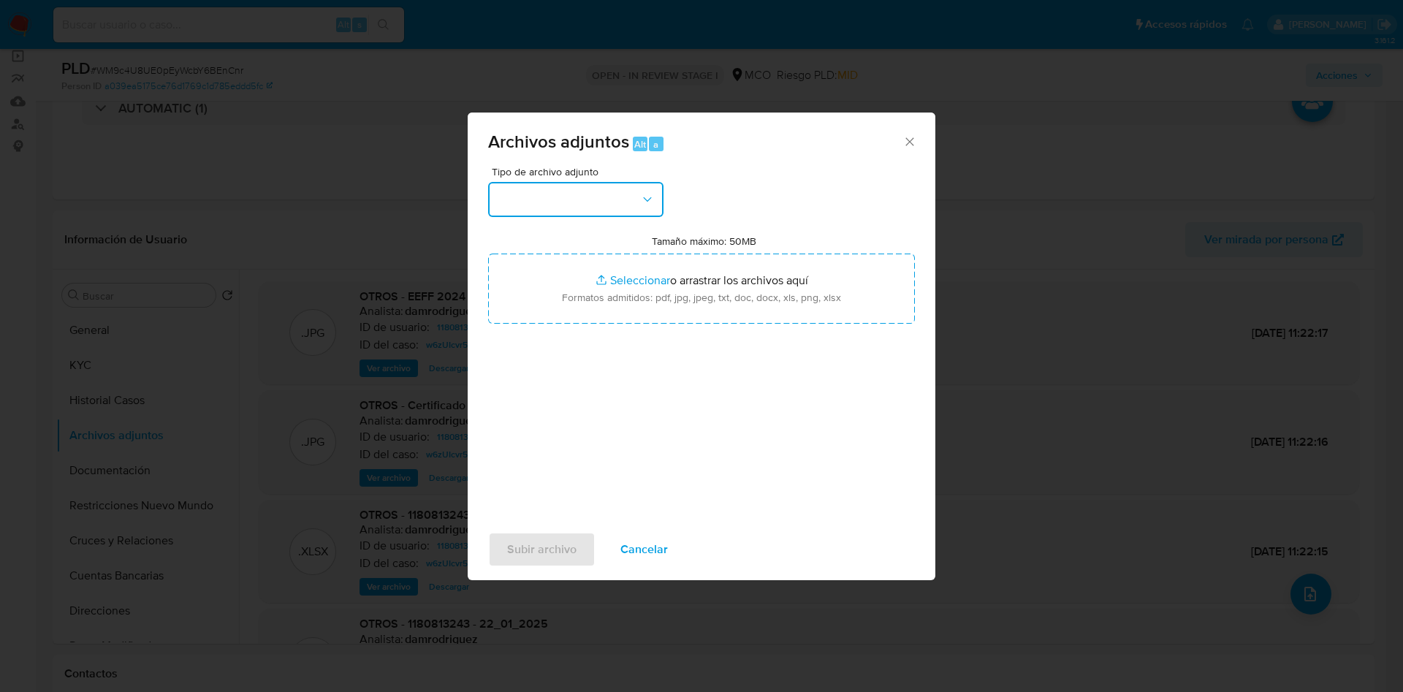
click at [612, 186] on button "button" at bounding box center [575, 199] width 175 height 35
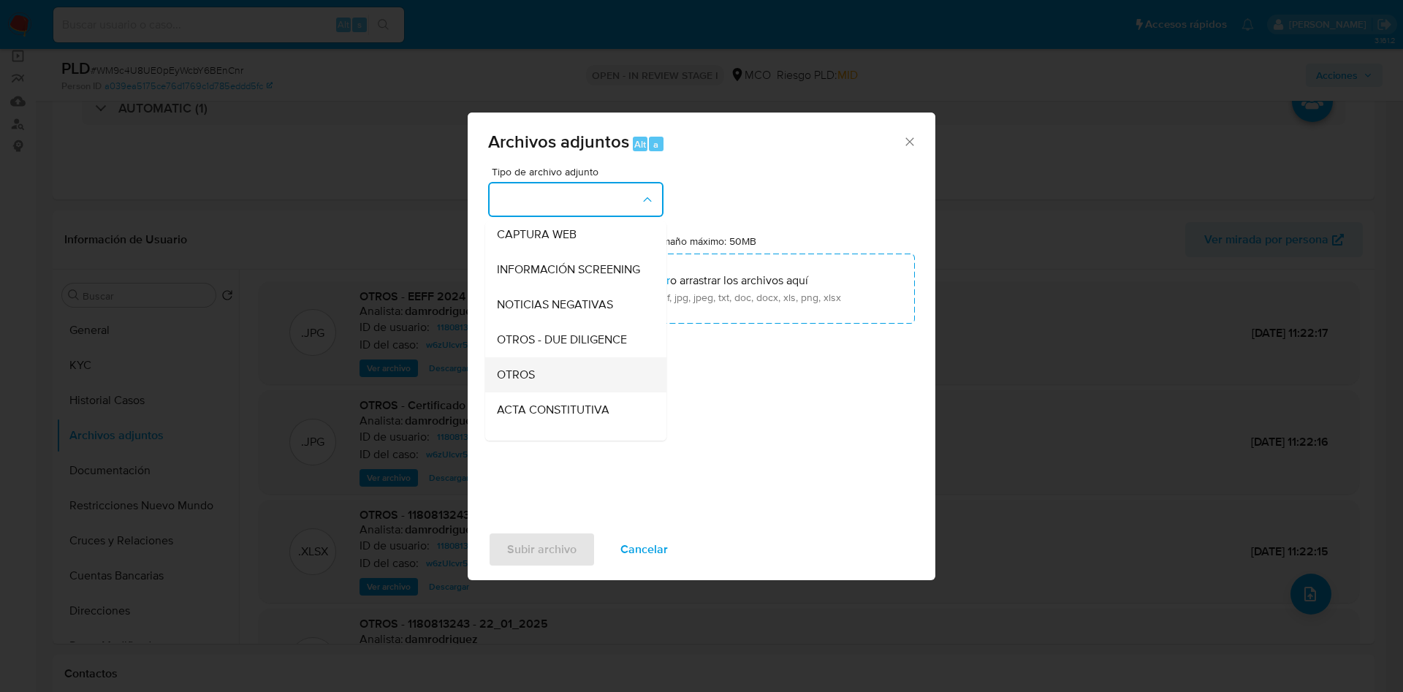
click at [531, 382] on span "OTROS" at bounding box center [516, 375] width 38 height 15
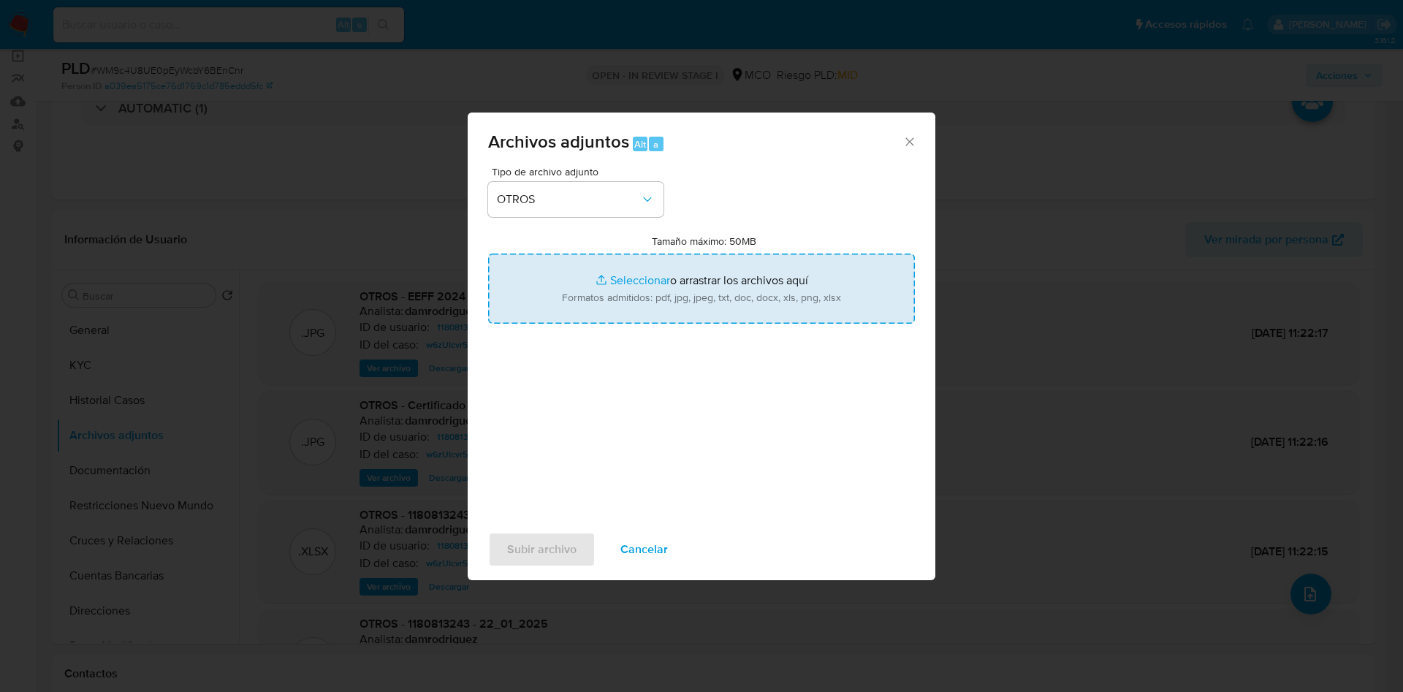
click at [631, 286] on input "Tamaño máximo: 50MB Seleccionar archivos" at bounding box center [701, 289] width 427 height 70
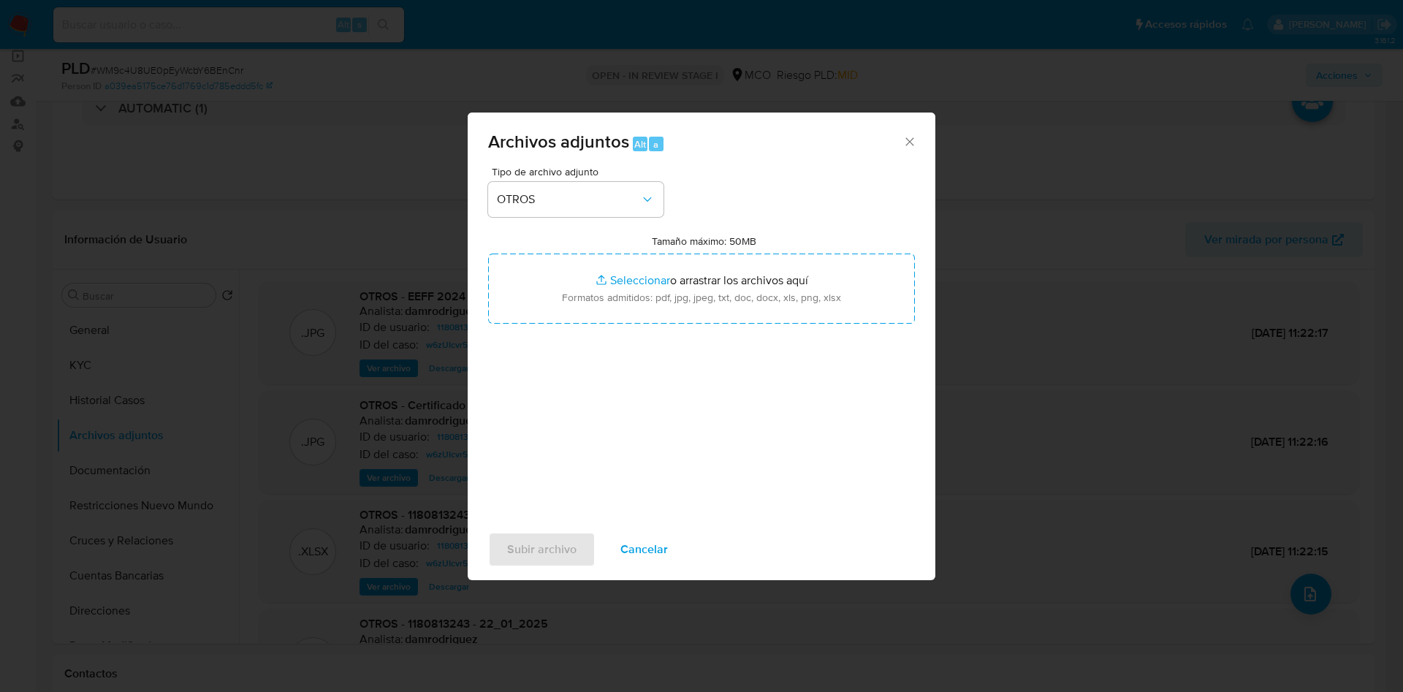
click at [664, 542] on span "Cancelar" at bounding box center [645, 550] width 48 height 32
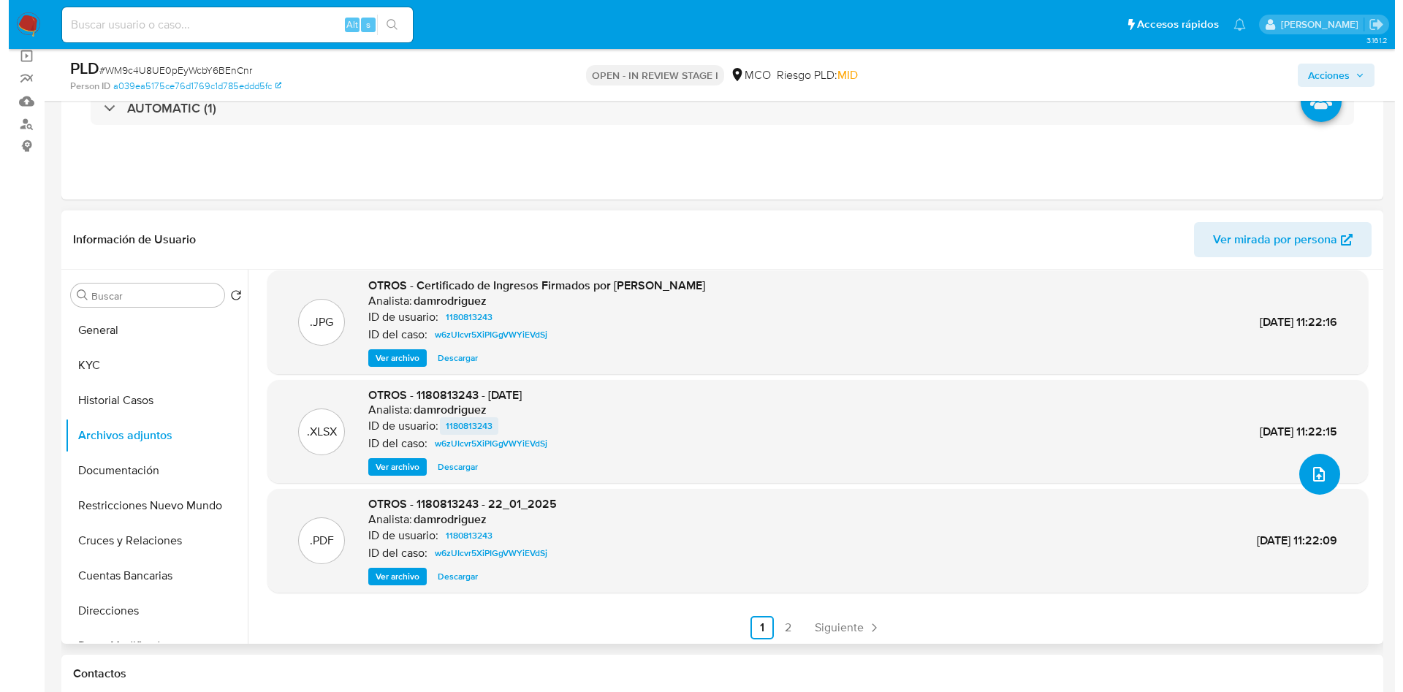
scroll to position [123, 0]
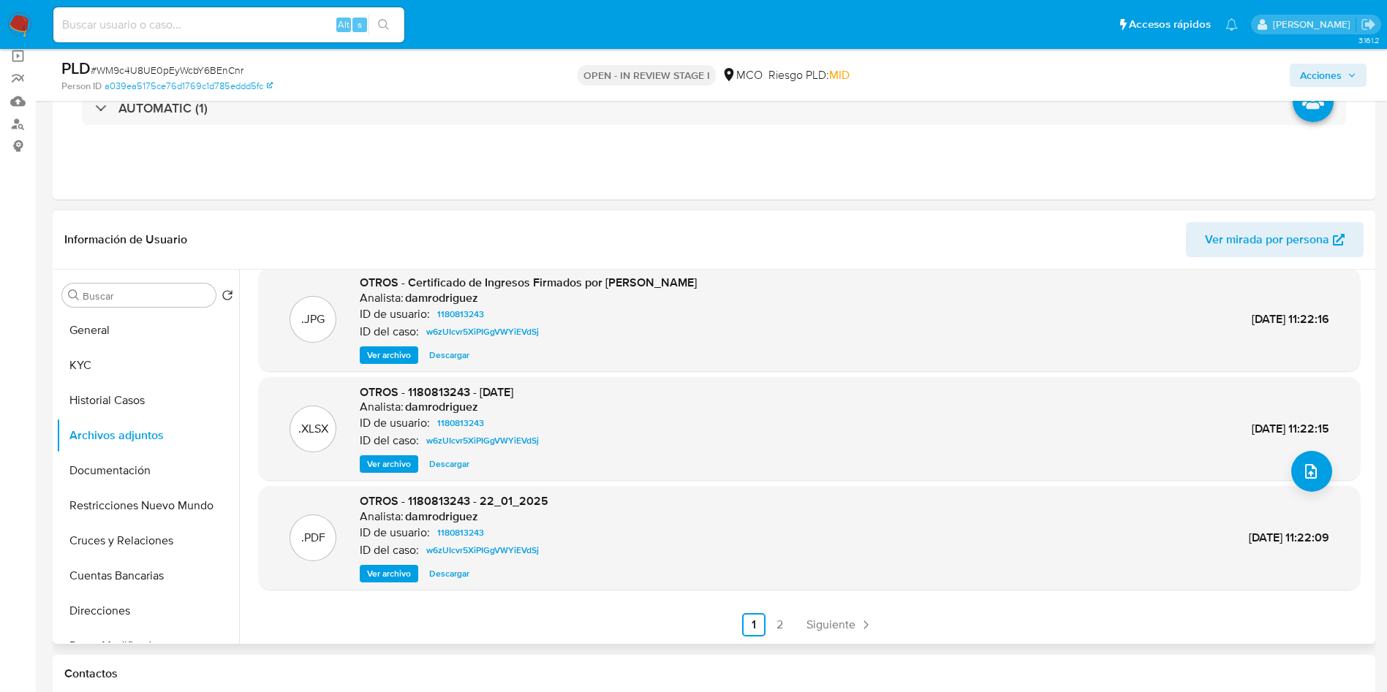
click at [395, 569] on span "Ver archivo" at bounding box center [389, 573] width 44 height 15
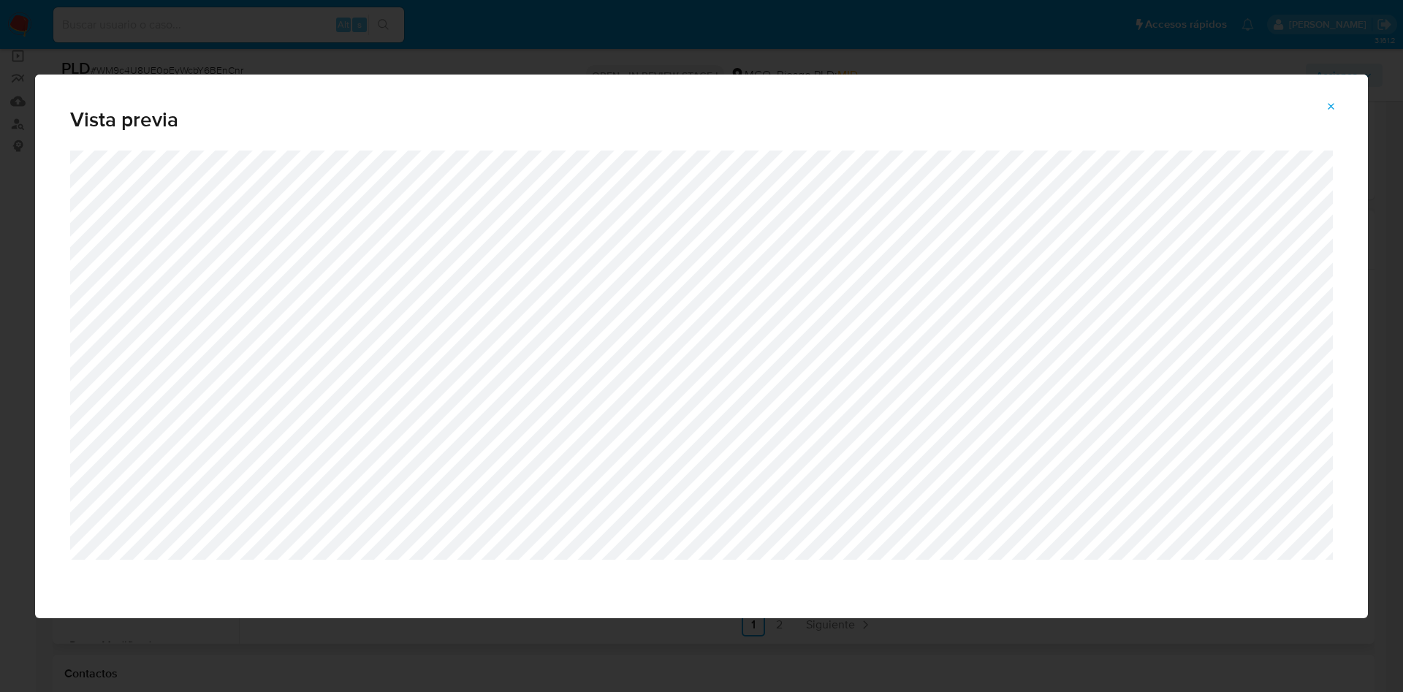
click at [1005, 646] on div "Vista previa" at bounding box center [701, 346] width 1403 height 692
click at [1327, 102] on icon "Attachment preview" at bounding box center [1332, 107] width 12 height 12
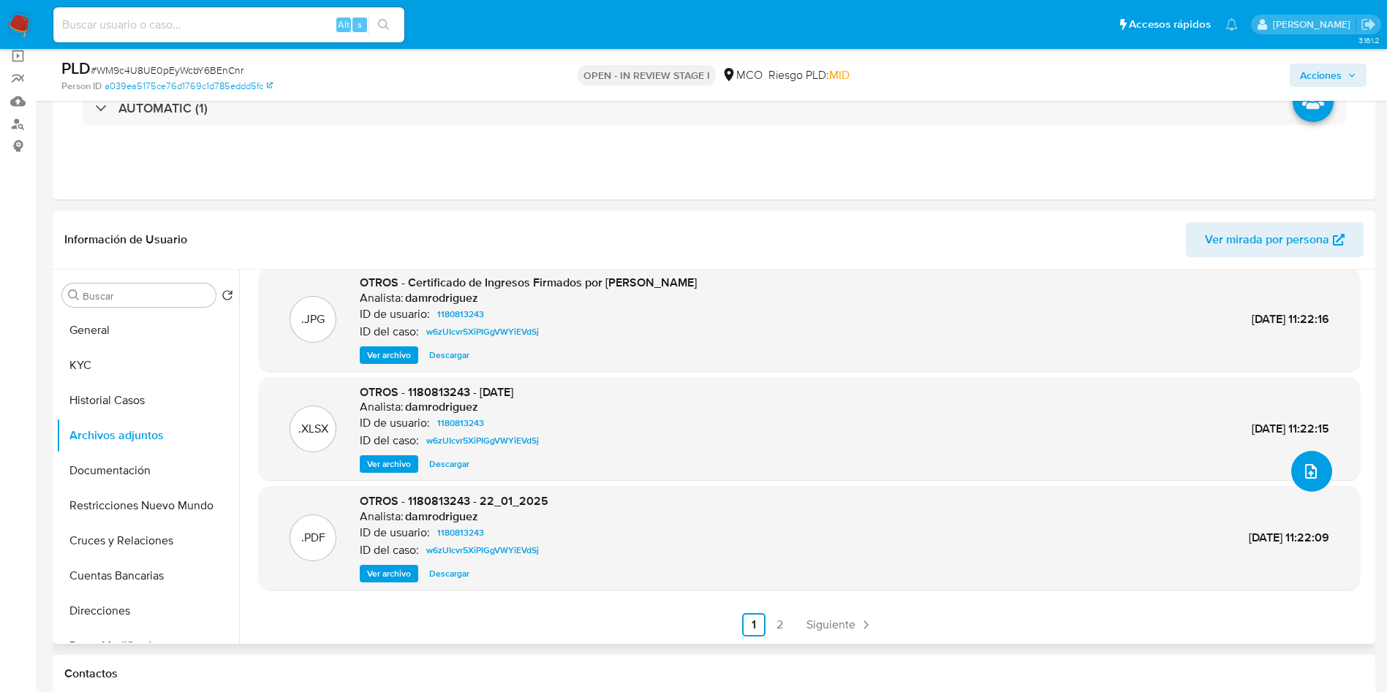
click at [1302, 467] on icon "upload-file" at bounding box center [1311, 472] width 18 height 18
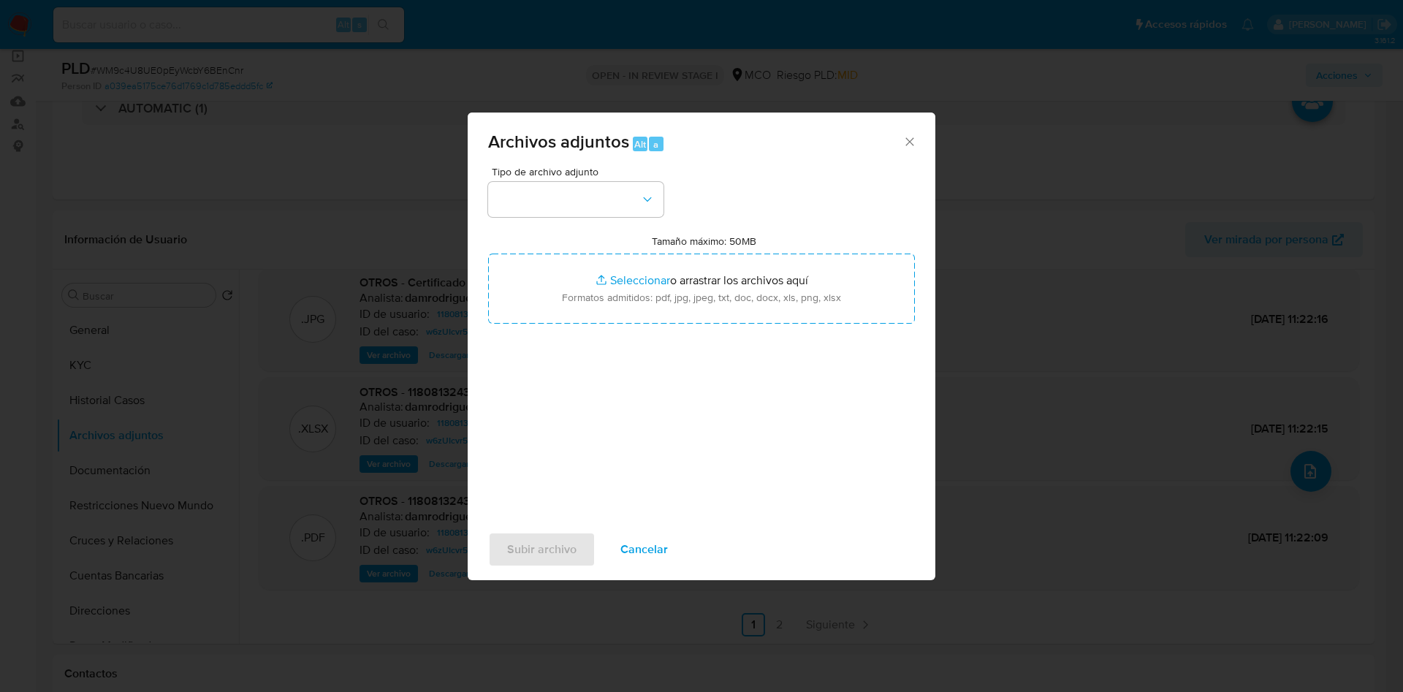
click at [498, 219] on div "Tipo de archivo adjunto Tamaño máximo: 50MB Seleccionar archivos Seleccionar o …" at bounding box center [701, 339] width 427 height 345
click at [511, 201] on button "button" at bounding box center [575, 199] width 175 height 35
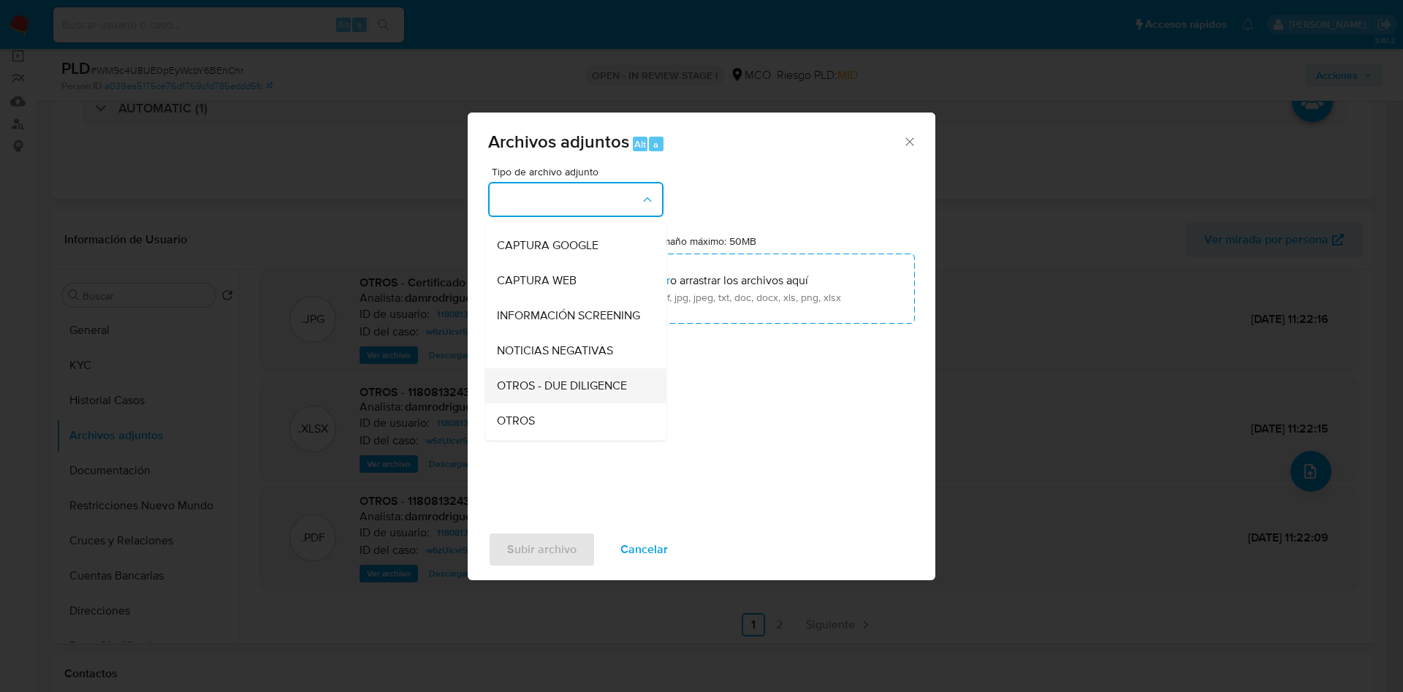
scroll to position [110, 0]
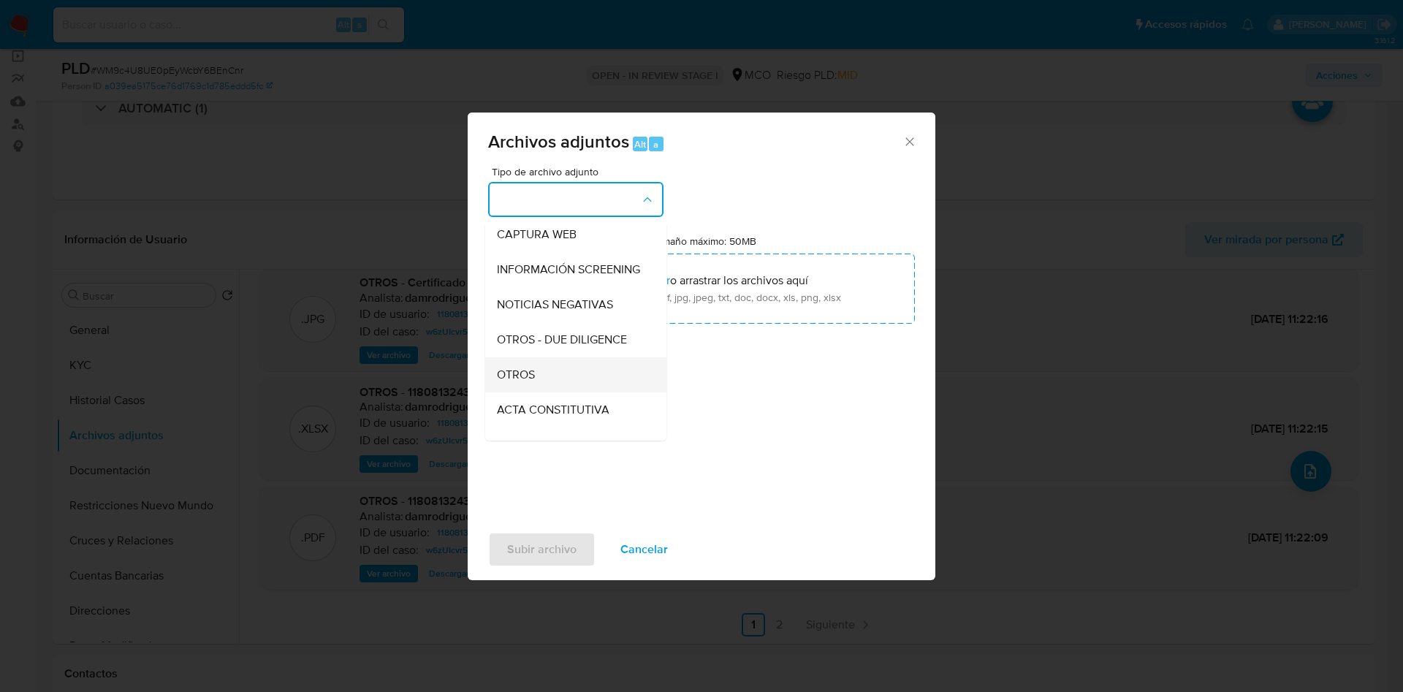
click at [542, 393] on div "OTROS" at bounding box center [571, 374] width 149 height 35
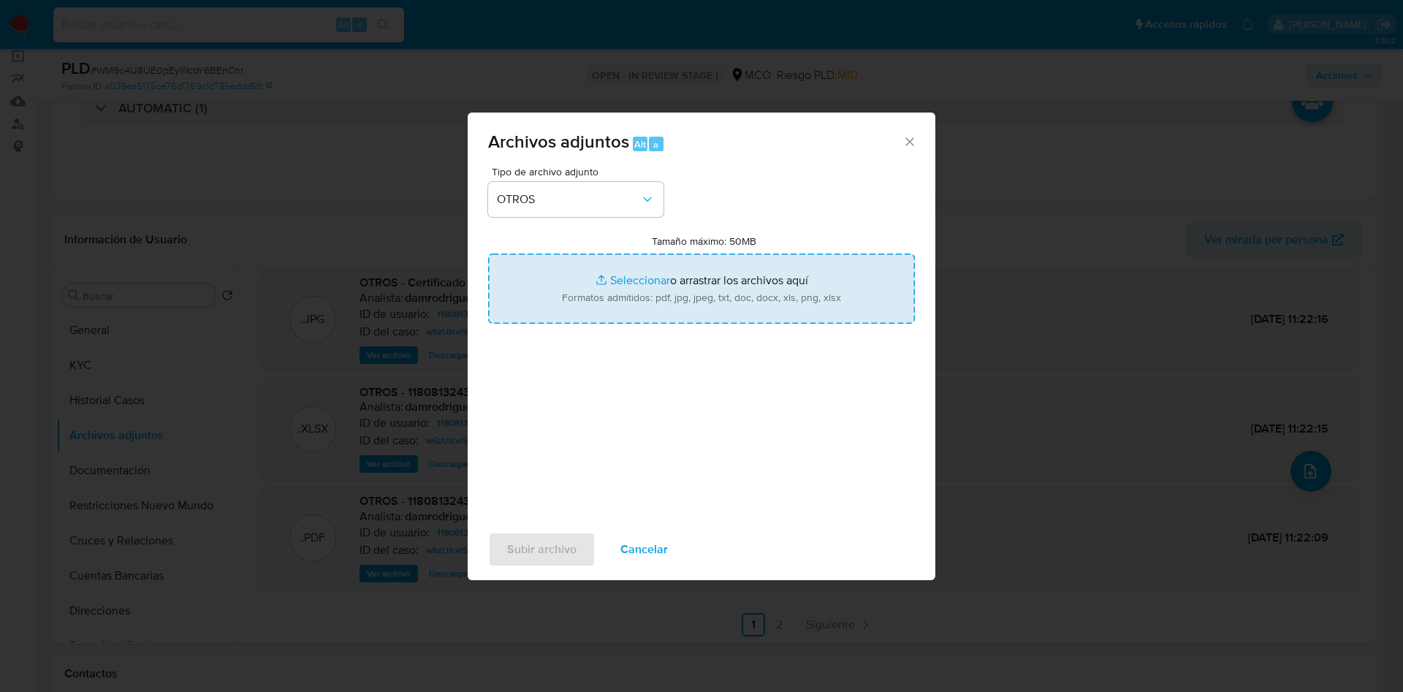
click at [667, 293] on input "Tamaño máximo: 50MB Seleccionar archivos" at bounding box center [701, 289] width 427 height 70
type input "C:\fakepath\1180813243 - 03_10_2025.pdf"
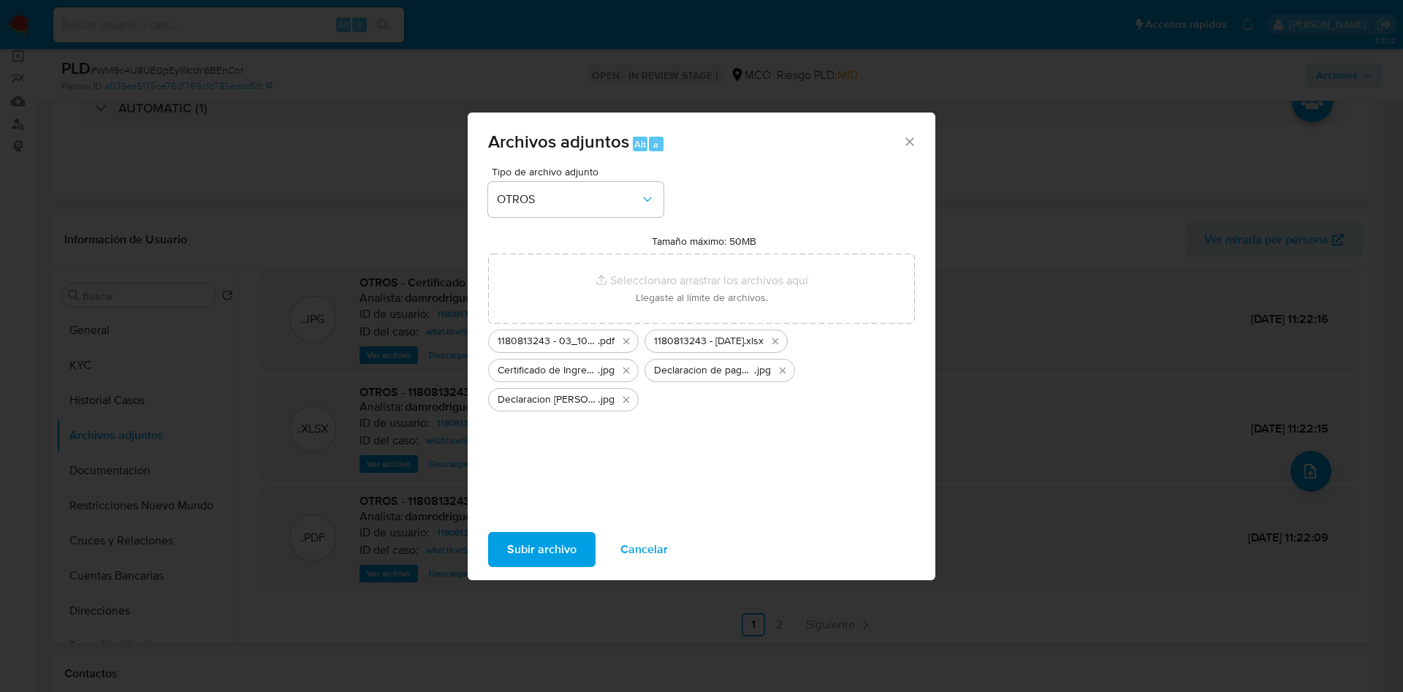
click at [549, 547] on span "Subir archivo" at bounding box center [541, 550] width 69 height 32
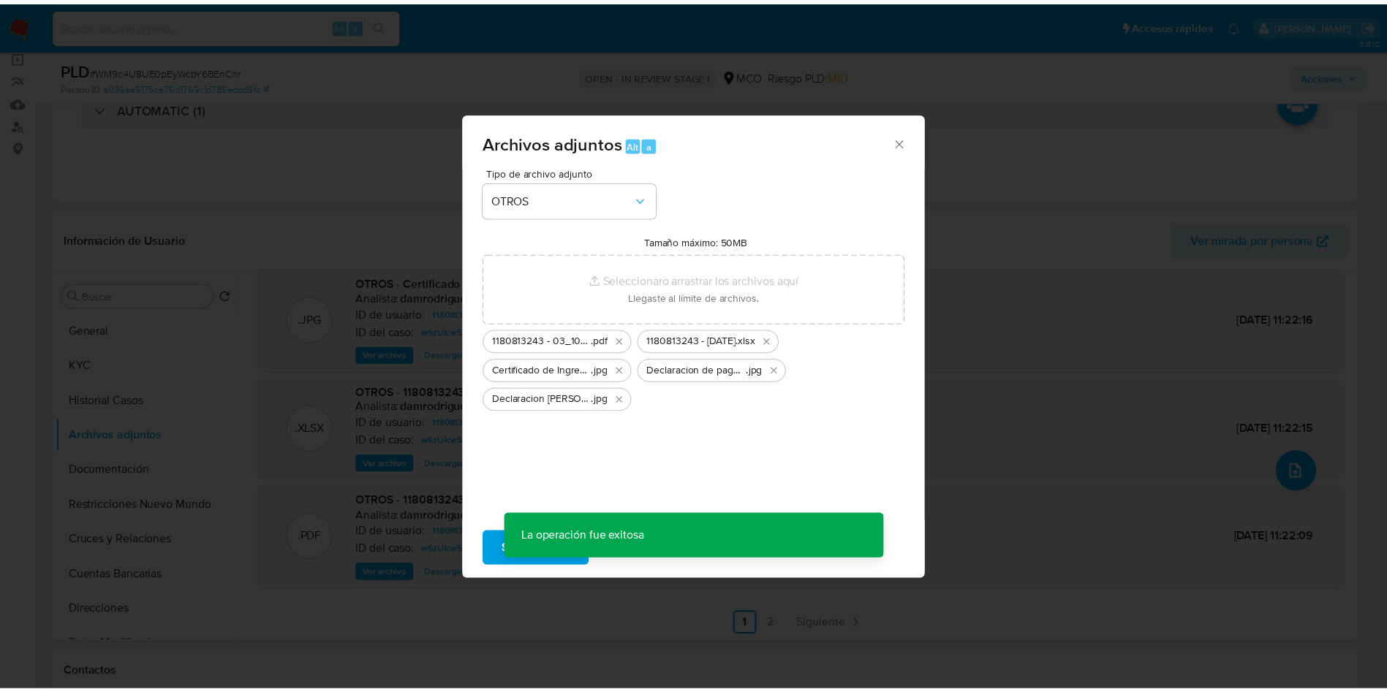
scroll to position [53, 0]
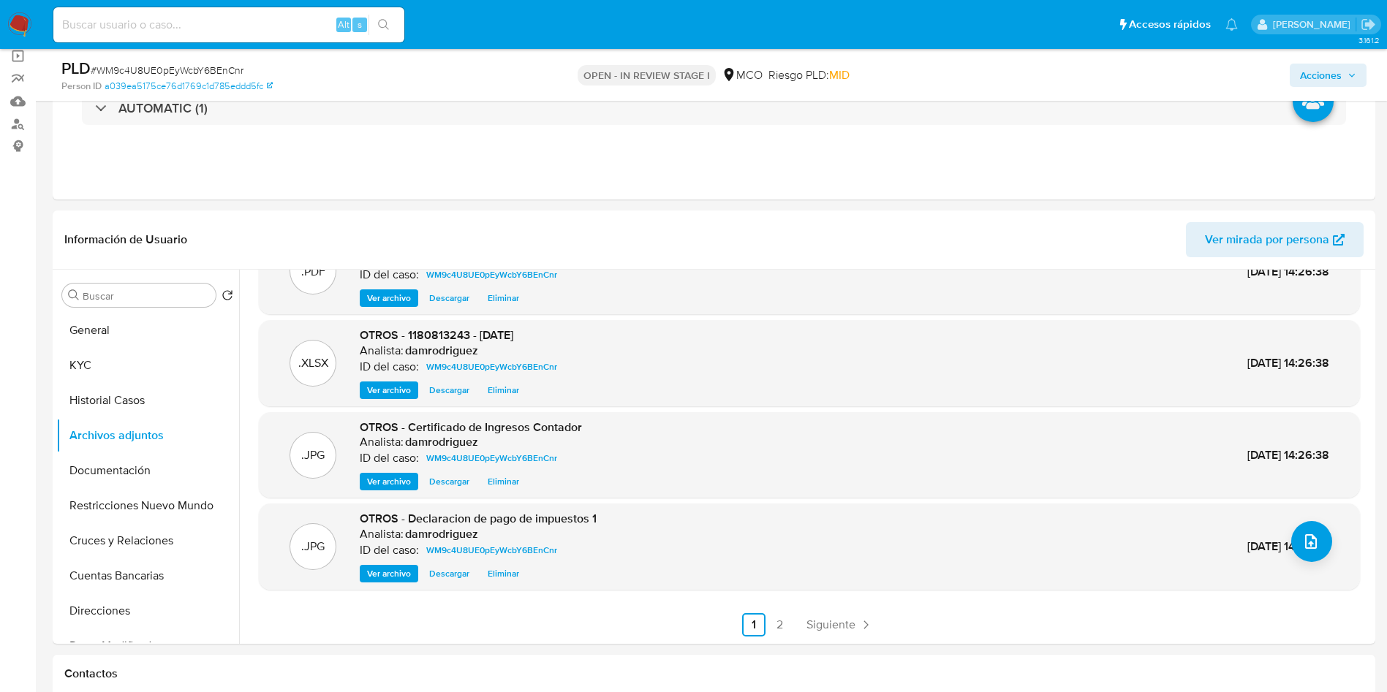
click at [1316, 79] on span "Acciones" at bounding box center [1321, 75] width 42 height 23
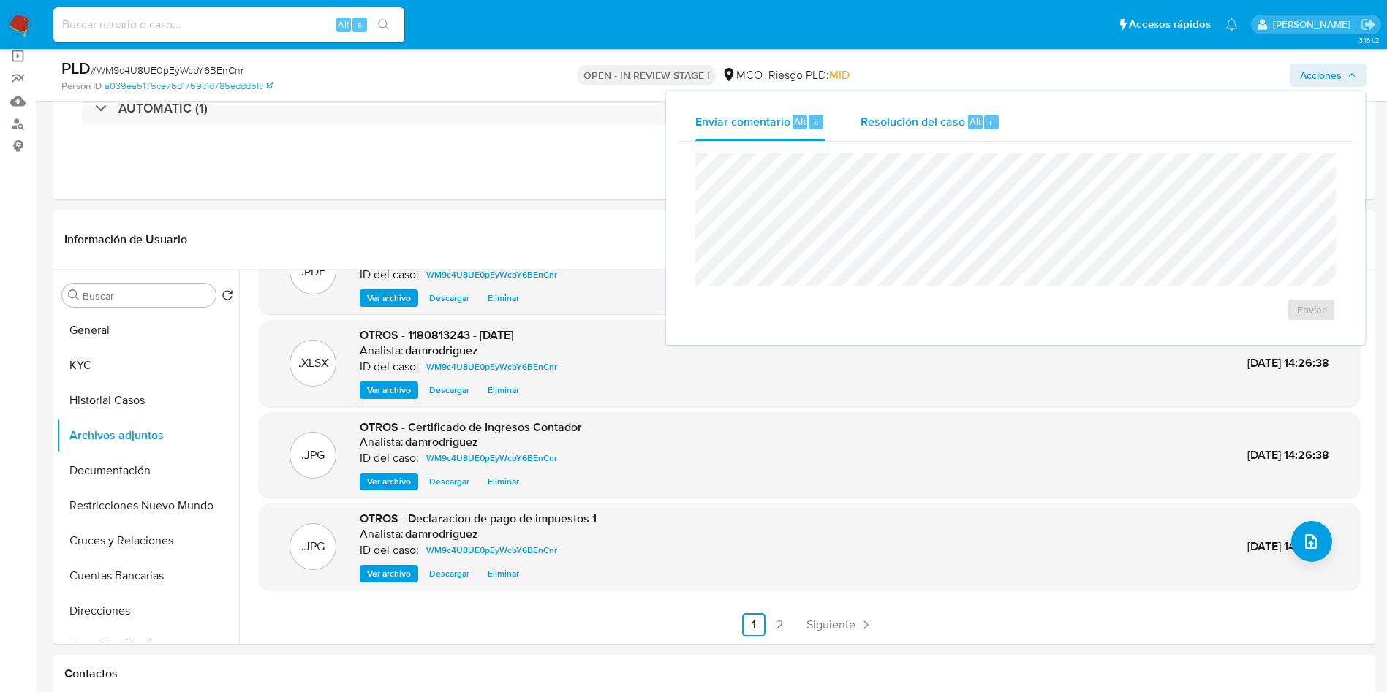
click at [959, 116] on span "Resolución del caso" at bounding box center [912, 121] width 105 height 17
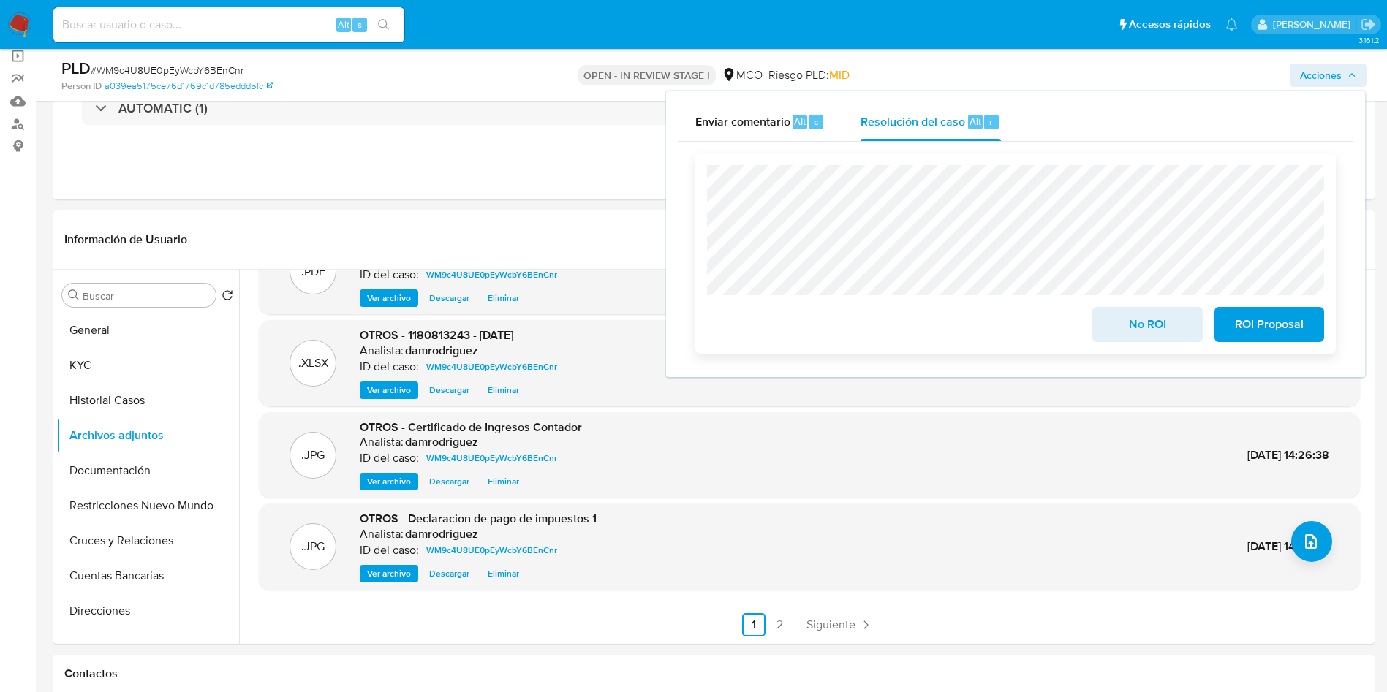
click at [1138, 328] on span "No ROI" at bounding box center [1147, 324] width 72 height 32
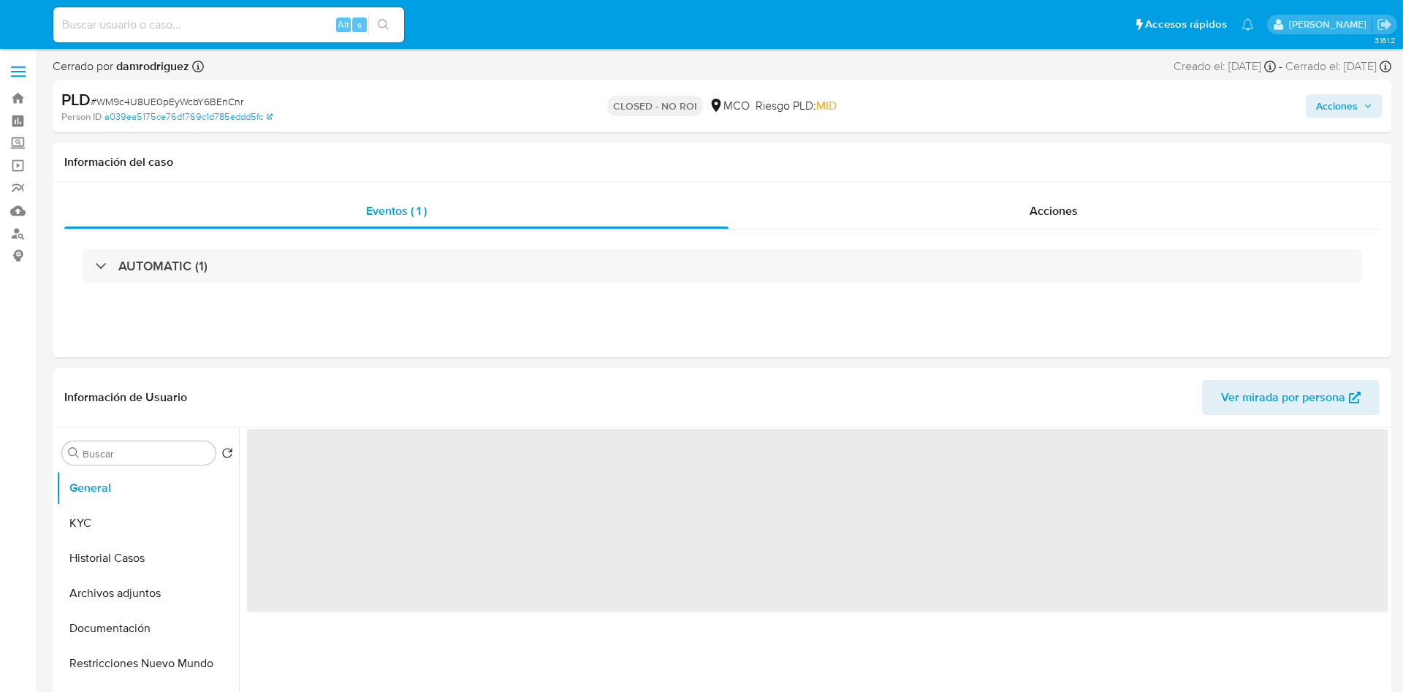
select select "10"
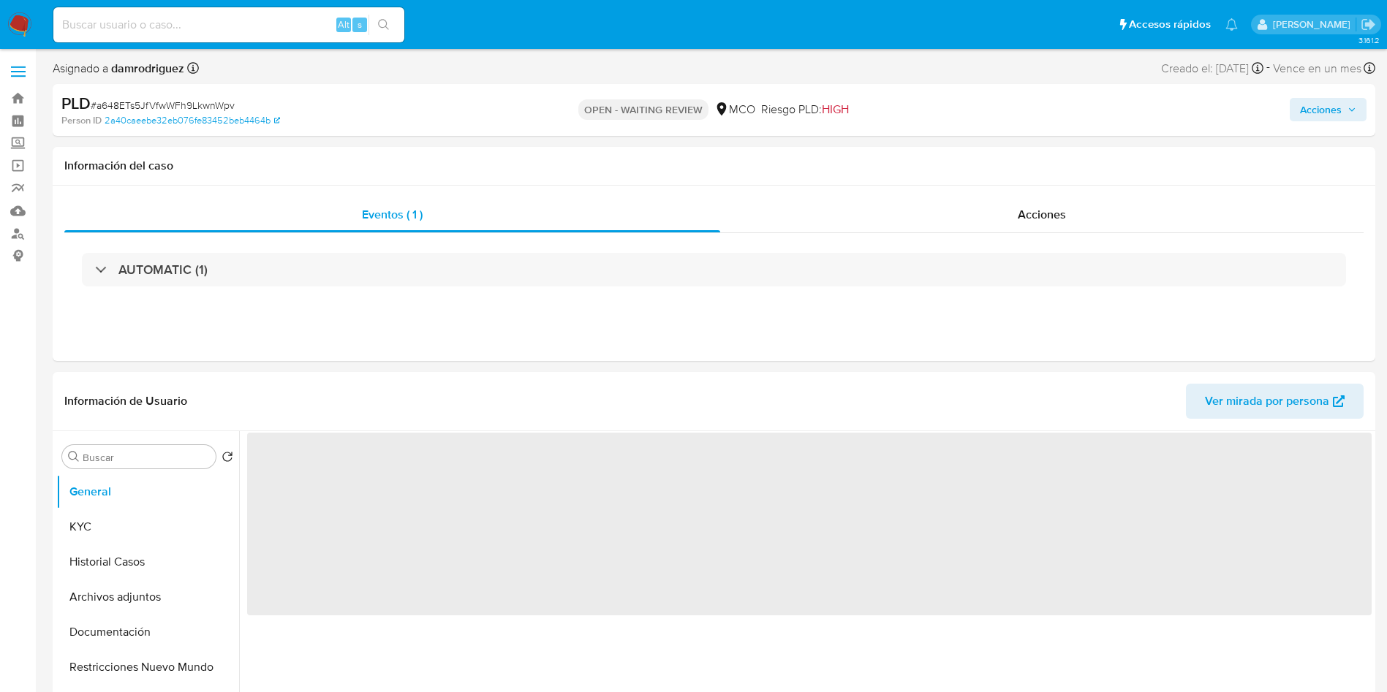
select select "10"
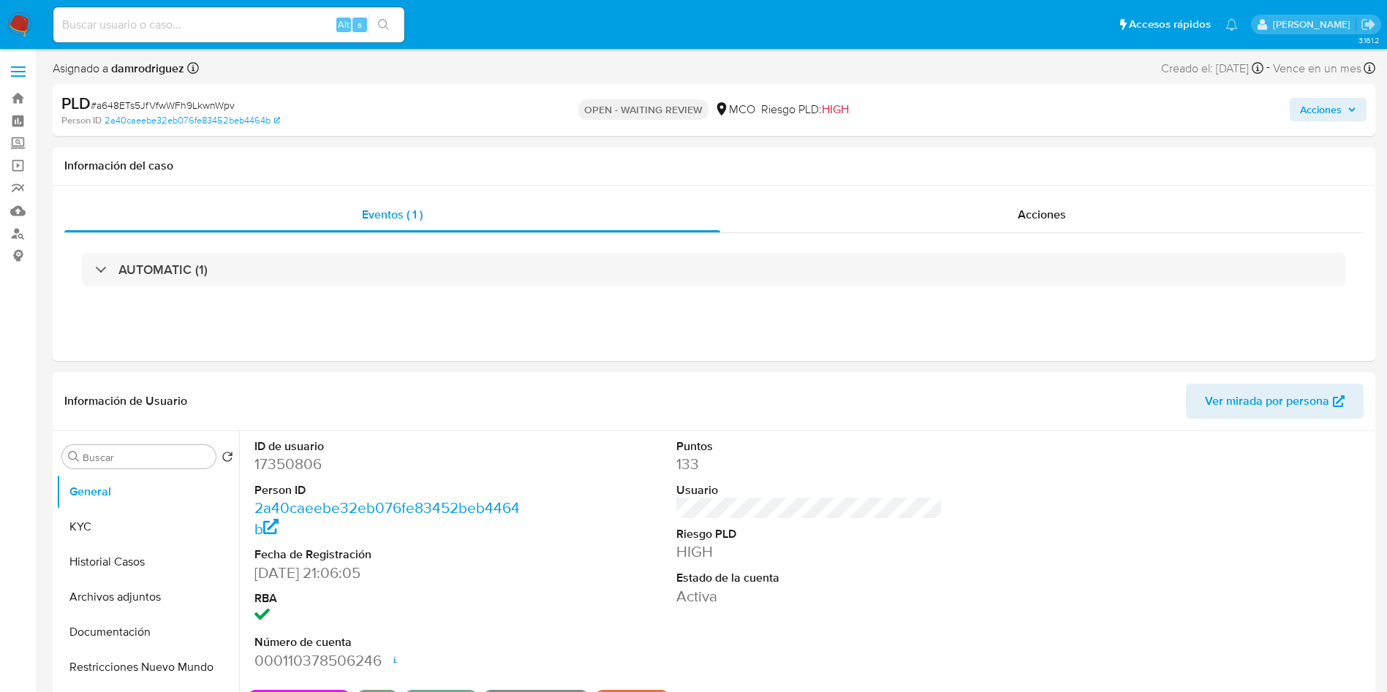
click at [274, 468] on dd "17350806" at bounding box center [387, 464] width 267 height 20
copy dd "17350806"
click at [278, 469] on dd "17350806" at bounding box center [387, 464] width 267 height 20
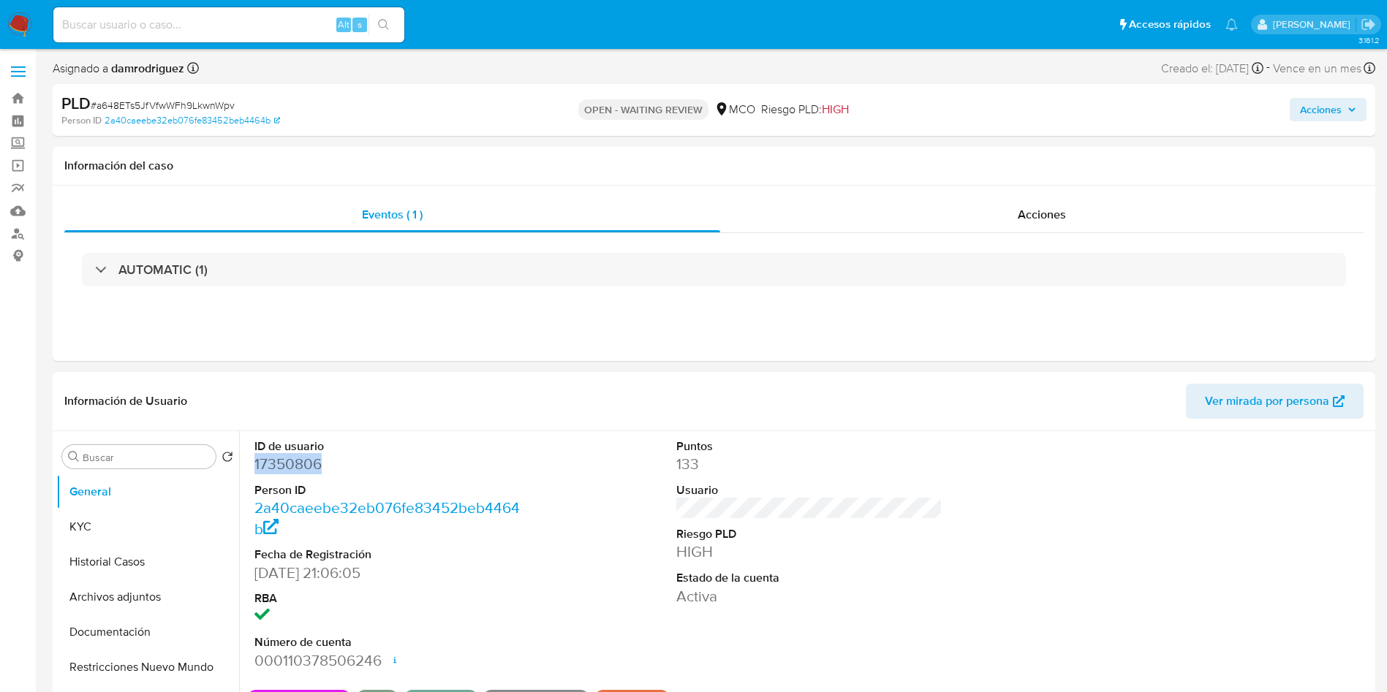
click at [278, 469] on dd "17350806" at bounding box center [387, 464] width 267 height 20
copy dd "17350806"
